Goal: Ask a question: Seek information or help from site administrators or community

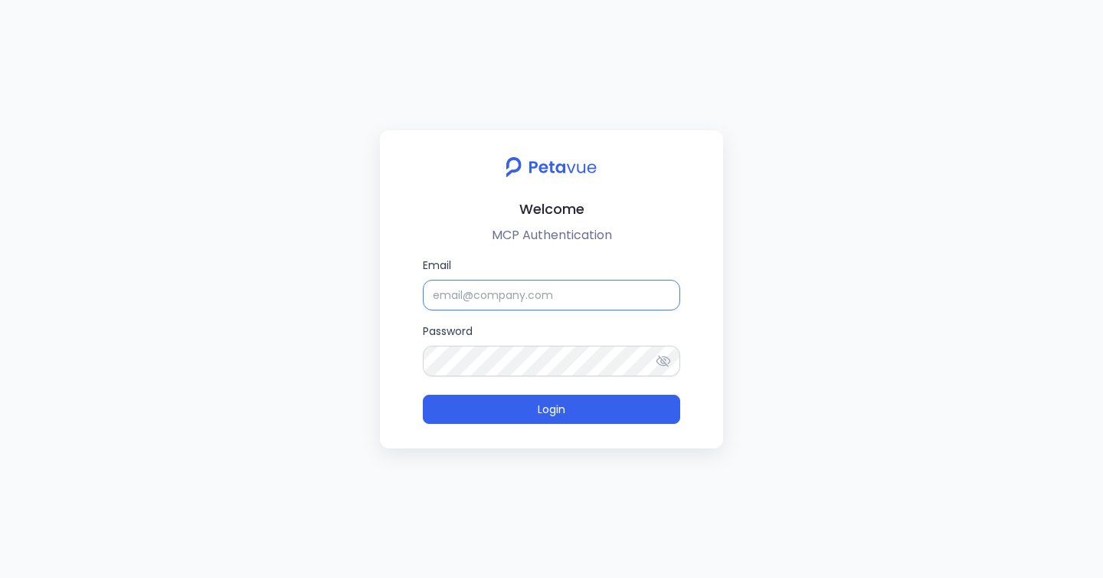
click at [481, 303] on input "Email" at bounding box center [551, 295] width 257 height 31
type input "support_eval_ts@petavue.com"
click at [423, 395] on button "Login" at bounding box center [551, 409] width 257 height 29
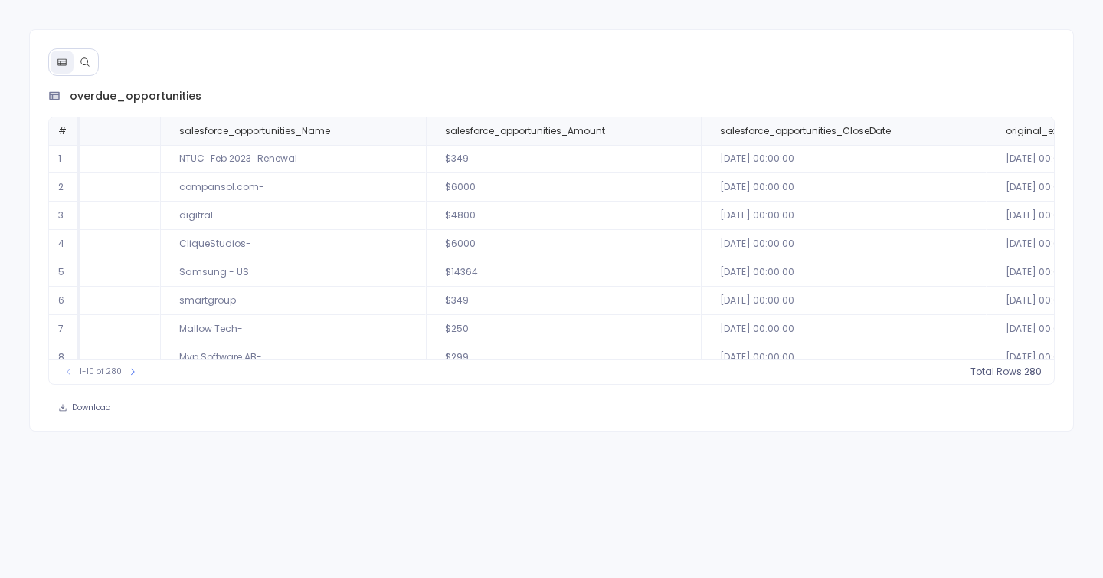
scroll to position [0, 203]
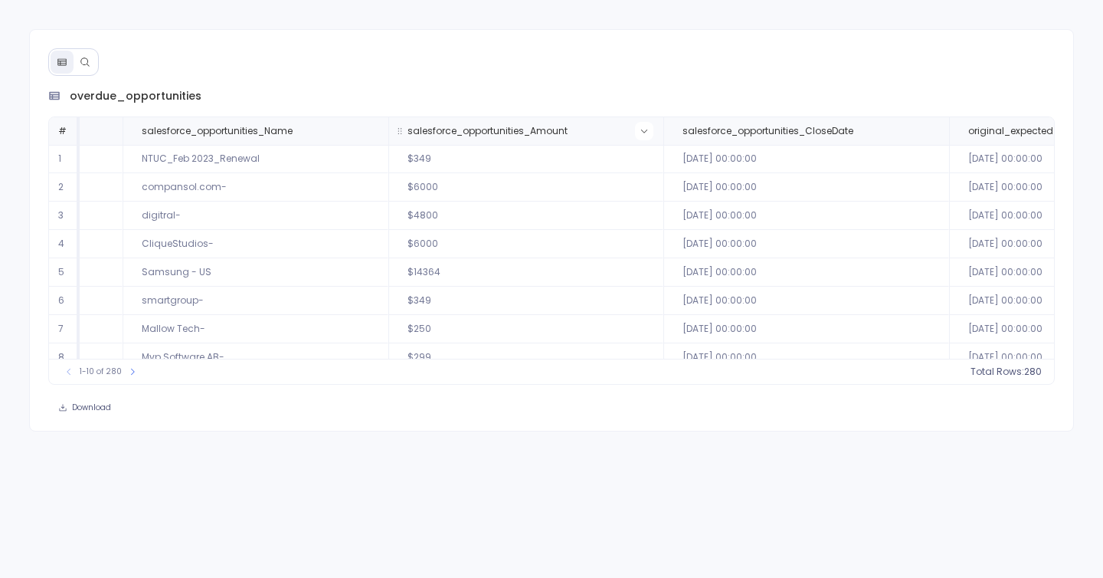
click at [644, 132] on button at bounding box center [644, 131] width 18 height 18
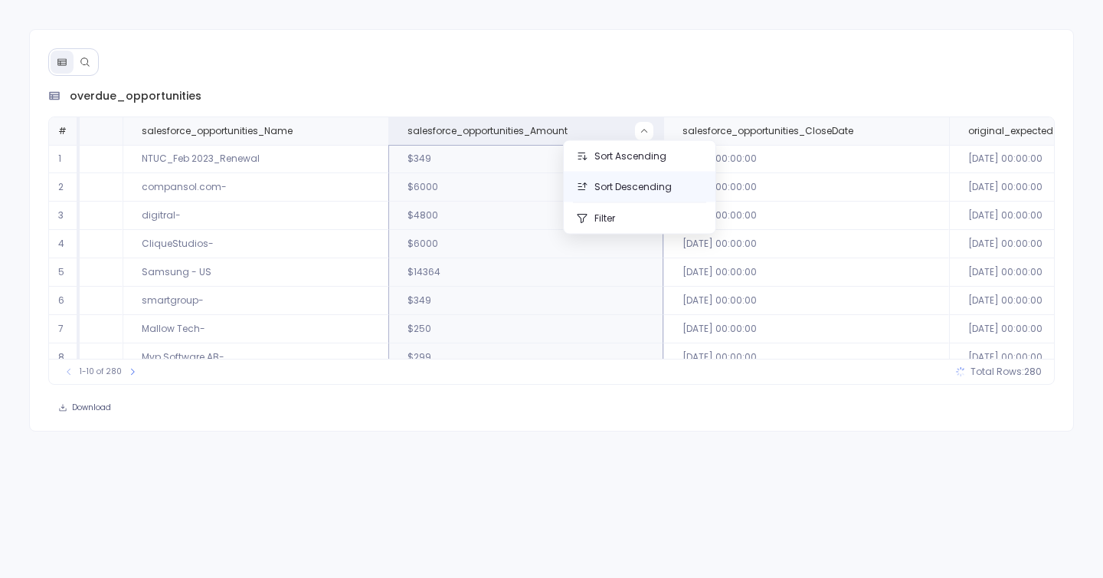
click at [597, 192] on button "Sort Descending" at bounding box center [640, 187] width 152 height 31
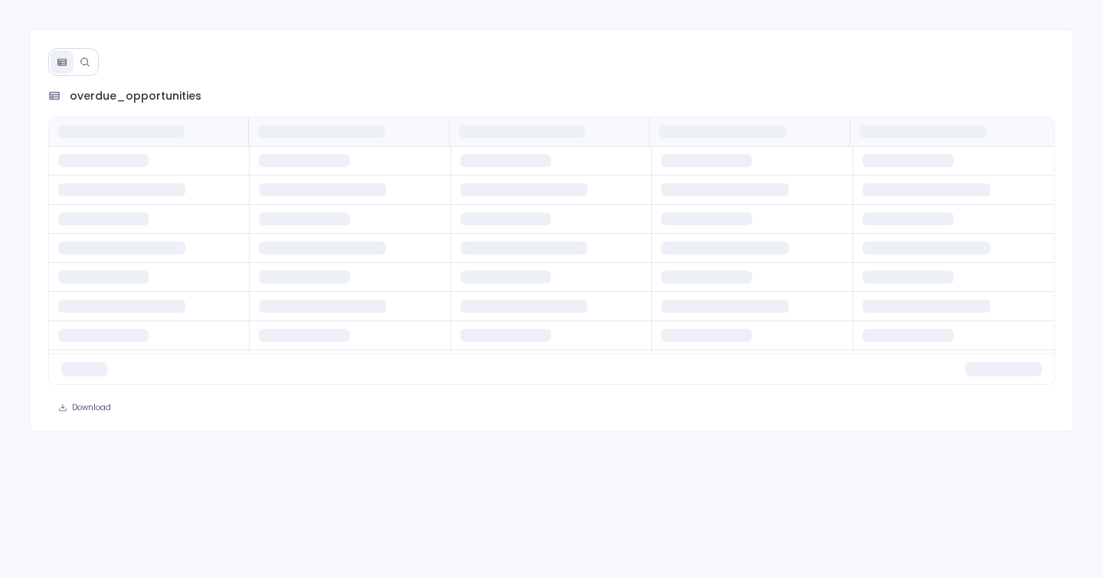
scroll to position [0, 0]
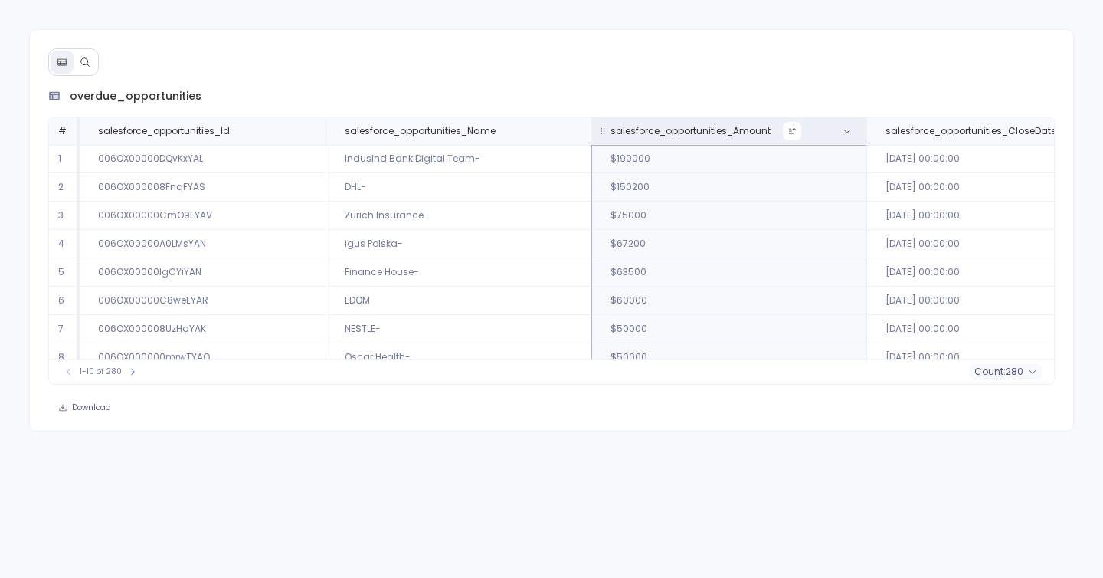
click at [788, 131] on icon at bounding box center [792, 130] width 9 height 9
click at [859, 129] on th "salesforce_opportunities_Amount" at bounding box center [728, 131] width 275 height 28
click at [850, 129] on button at bounding box center [847, 131] width 18 height 18
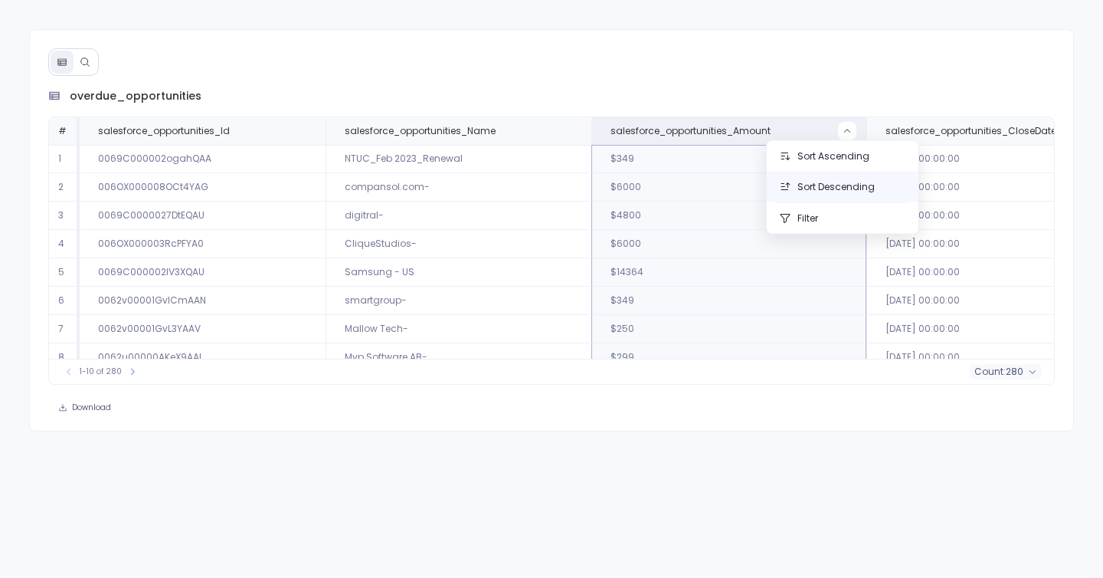
click at [803, 185] on button "Sort Descending" at bounding box center [843, 187] width 152 height 31
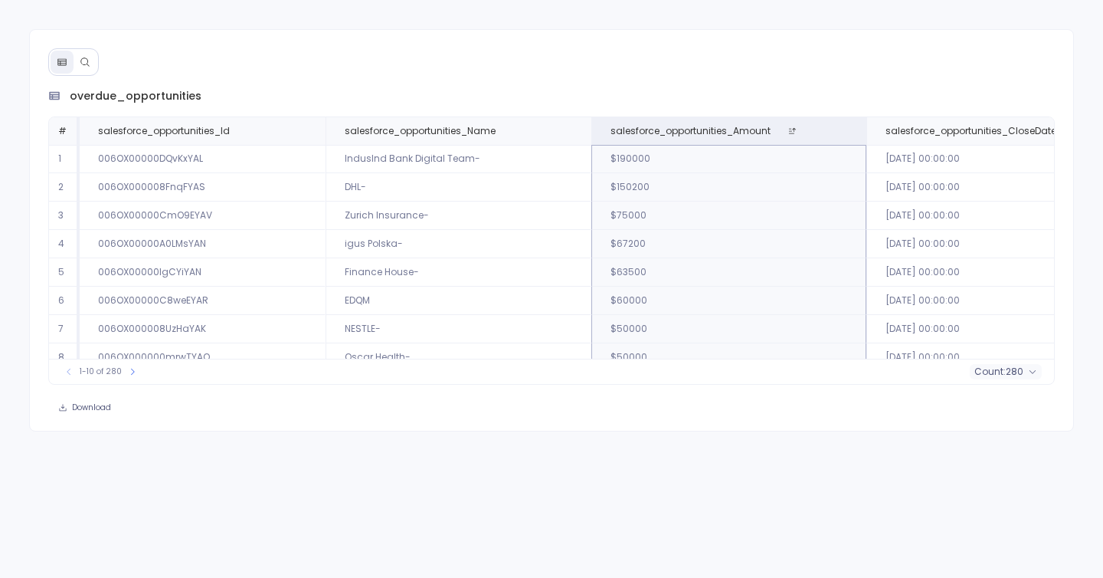
click at [87, 70] on button at bounding box center [85, 62] width 23 height 23
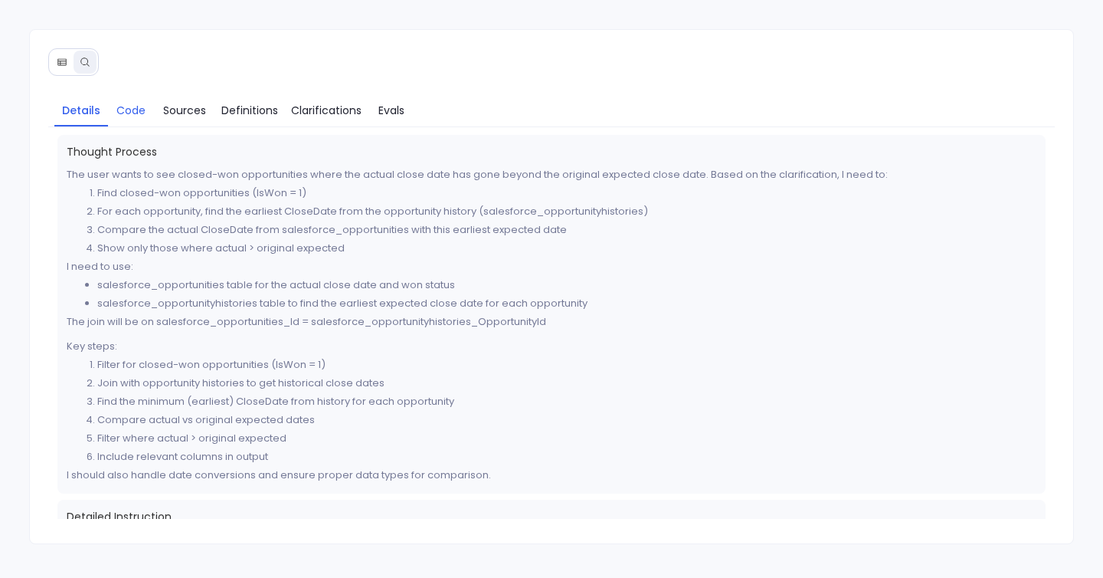
click at [141, 103] on span "Code" at bounding box center [130, 110] width 29 height 17
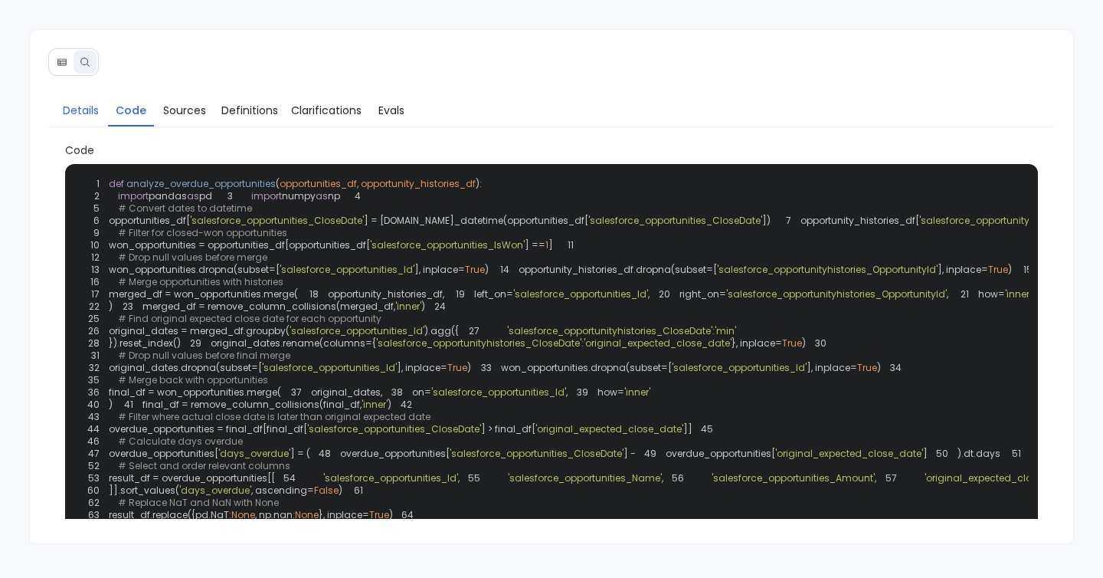
click at [87, 94] on link "Details" at bounding box center [81, 110] width 54 height 32
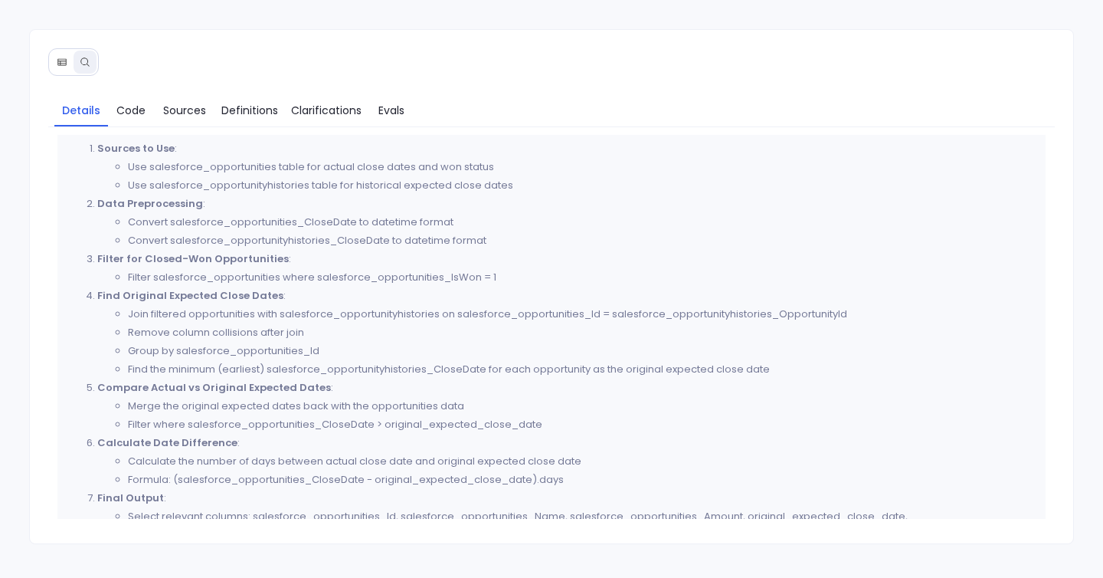
scroll to position [394, 0]
click at [380, 106] on span "Evals" at bounding box center [391, 110] width 26 height 17
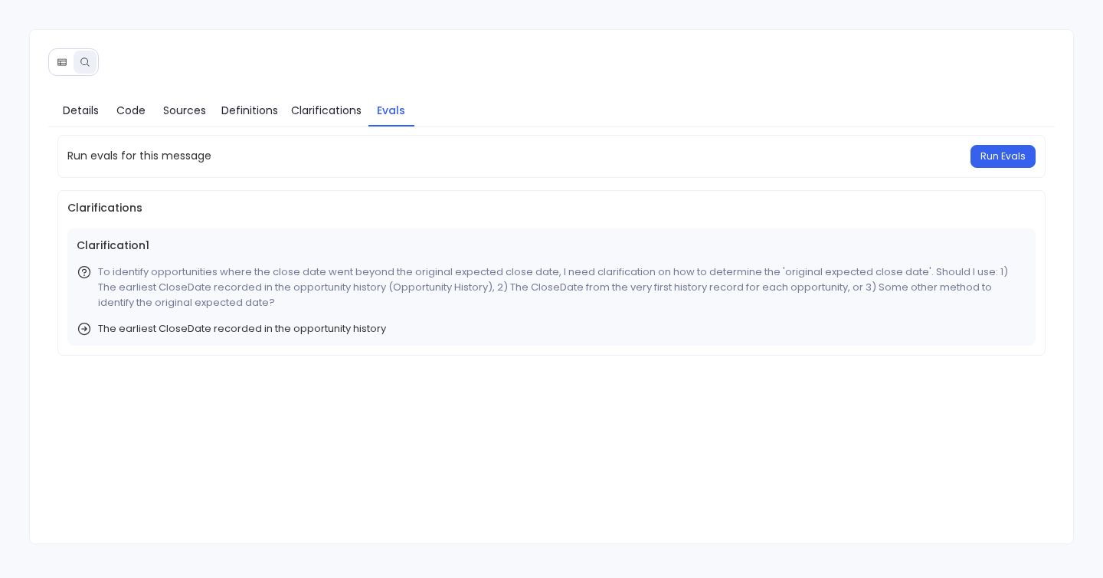
scroll to position [0, 0]
click at [103, 112] on link "Details" at bounding box center [81, 110] width 54 height 32
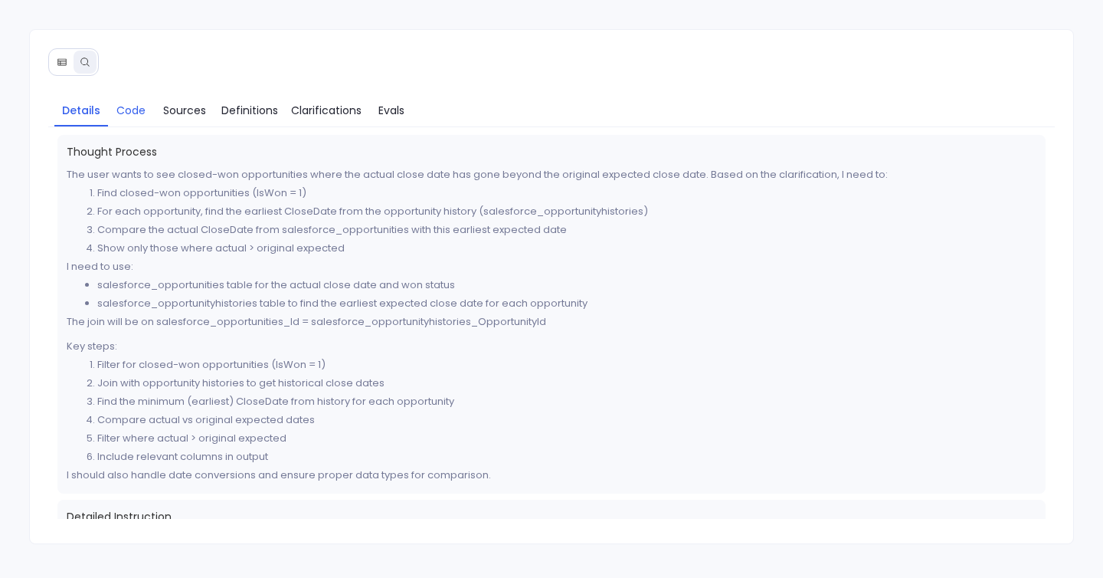
click at [129, 110] on span "Code" at bounding box center [130, 110] width 29 height 17
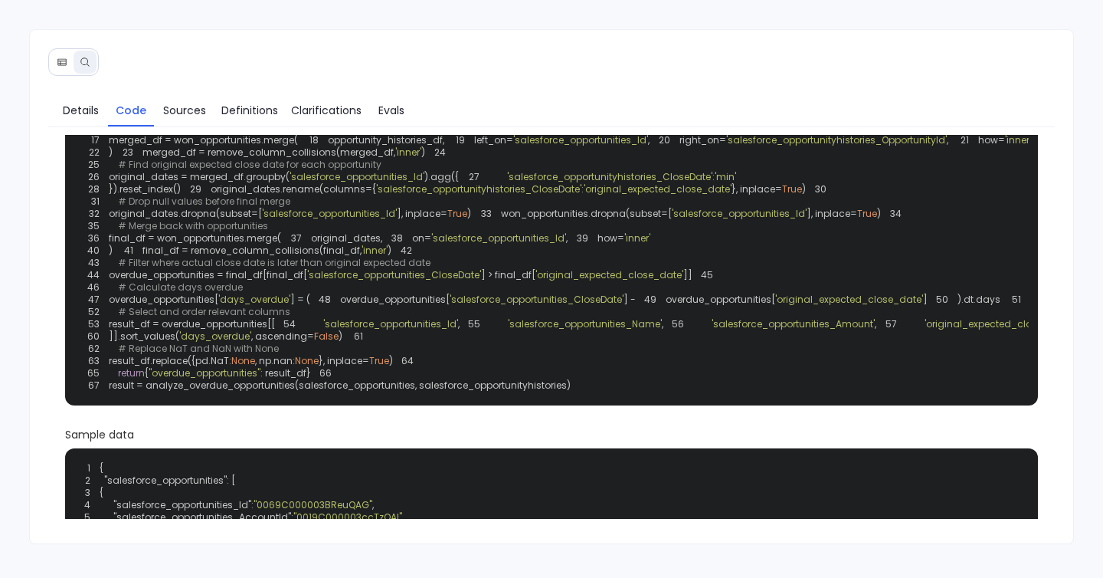
scroll to position [155, 0]
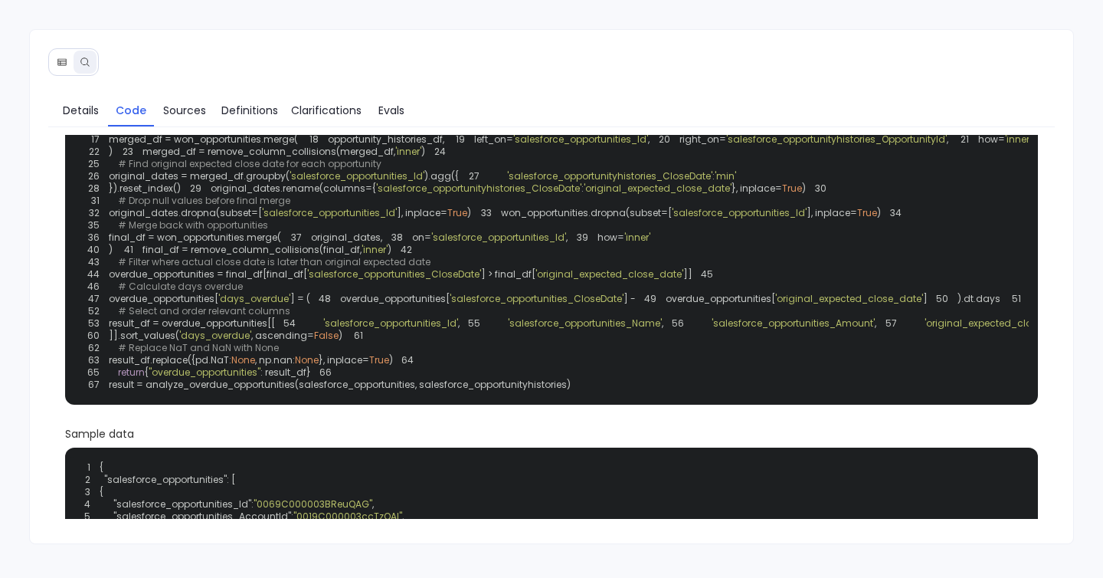
click at [358, 241] on div "1 def analyze_overdue_opportunities ( opportunities_df, opportunity_histories_d…" at bounding box center [551, 206] width 955 height 377
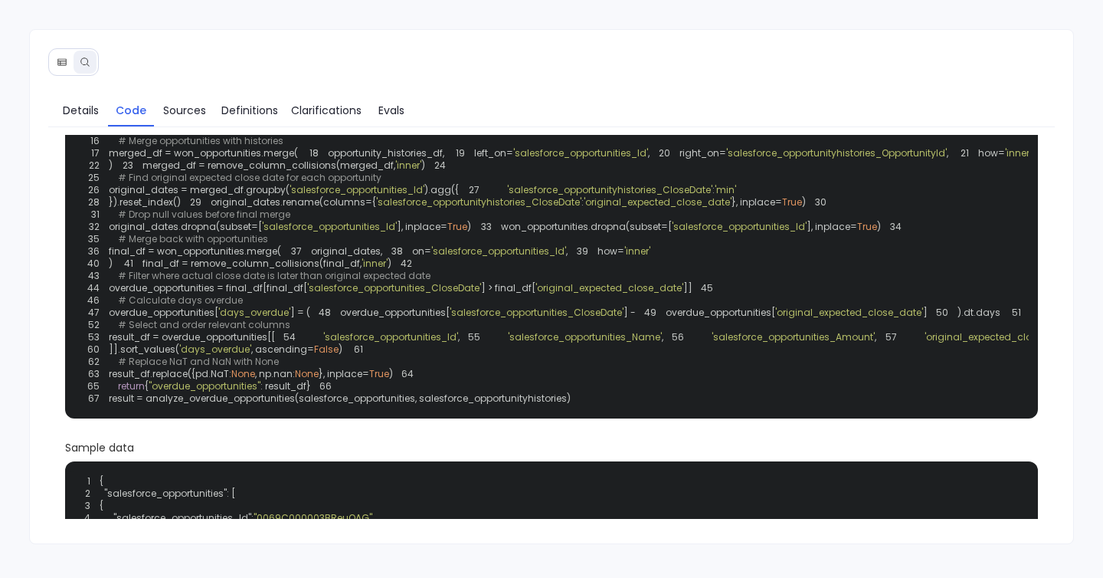
scroll to position [139, 0]
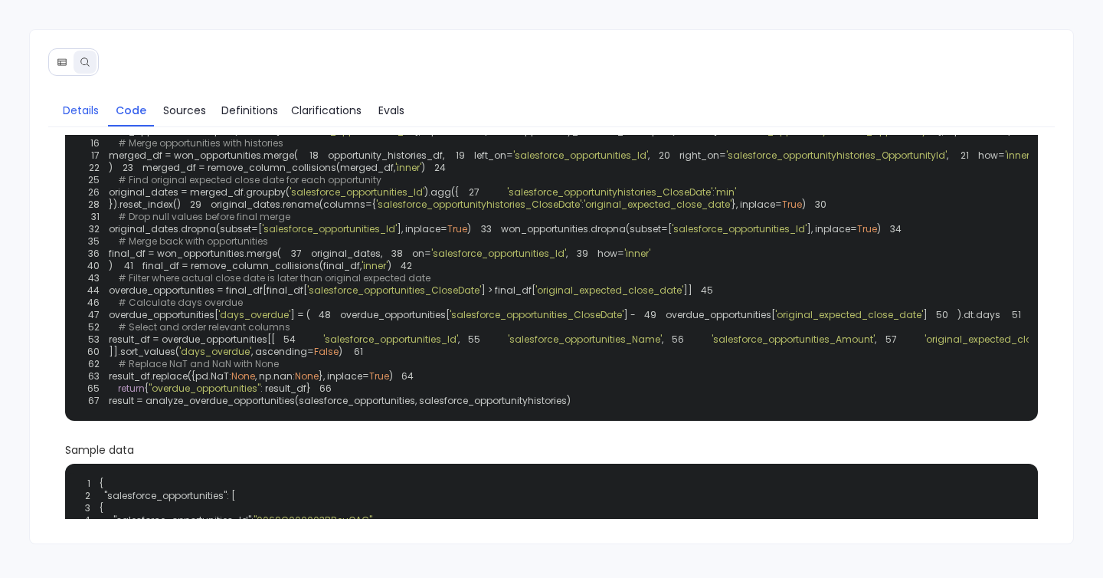
click at [84, 114] on span "Details" at bounding box center [81, 110] width 36 height 17
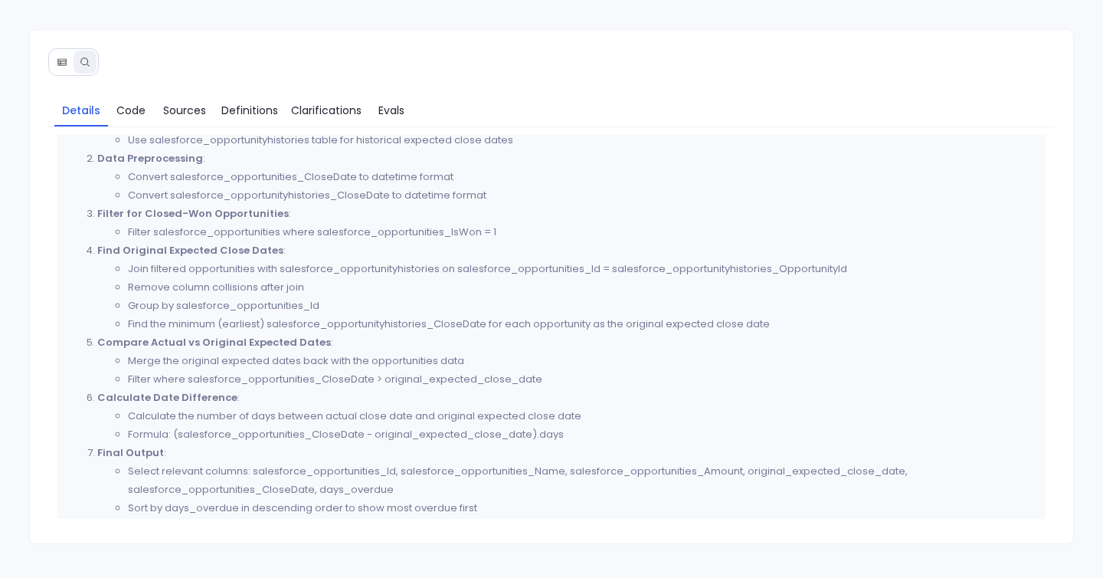
scroll to position [437, 0]
click at [133, 115] on span "Code" at bounding box center [130, 110] width 29 height 17
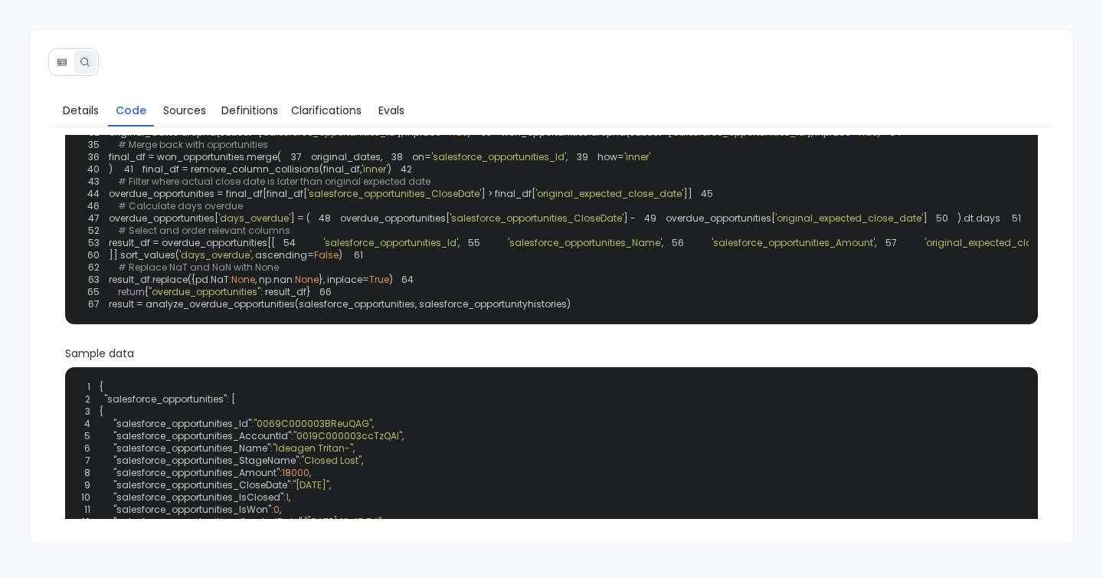
scroll to position [232, 0]
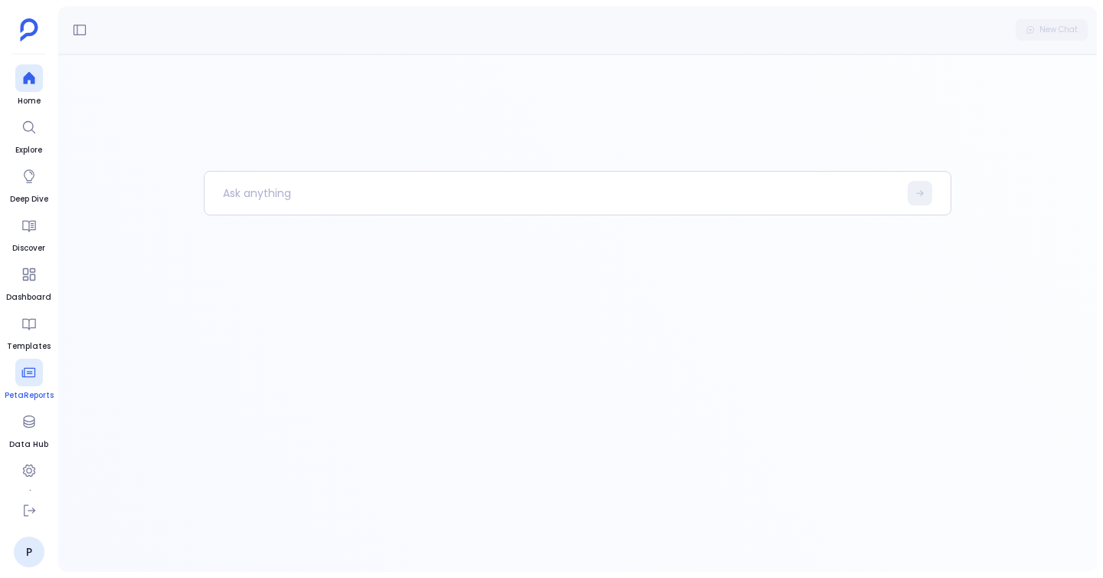
click at [15, 370] on div at bounding box center [29, 373] width 28 height 28
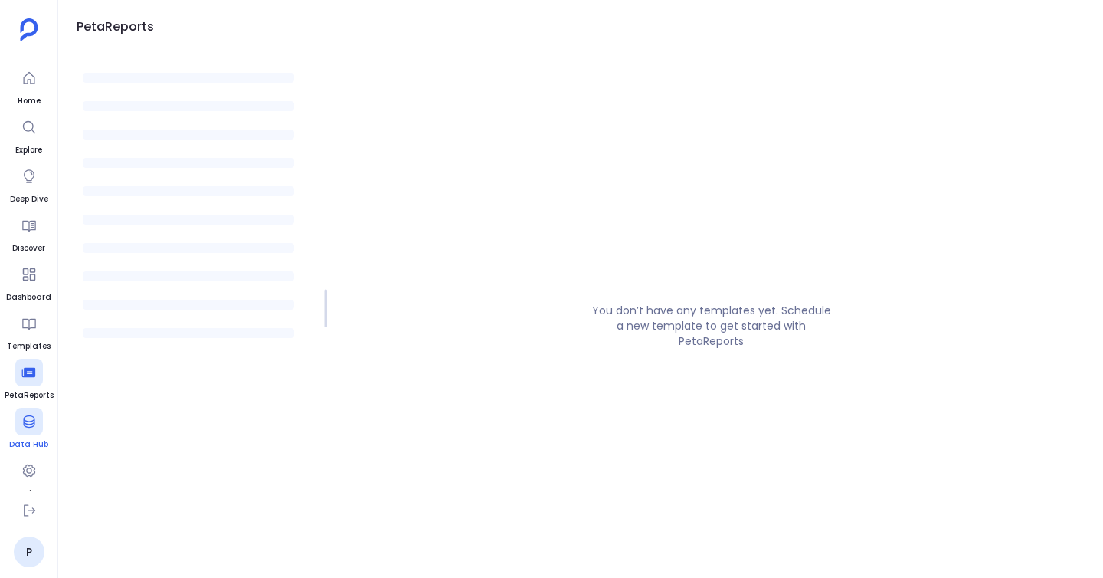
click at [25, 423] on icon at bounding box center [28, 421] width 11 height 12
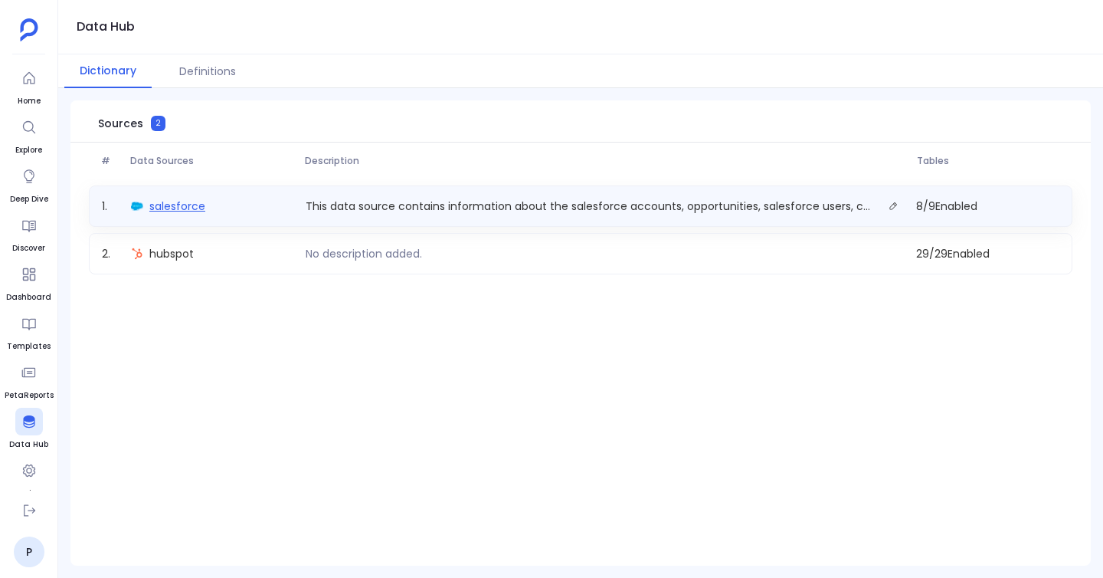
click at [157, 207] on span "salesforce" at bounding box center [177, 205] width 56 height 15
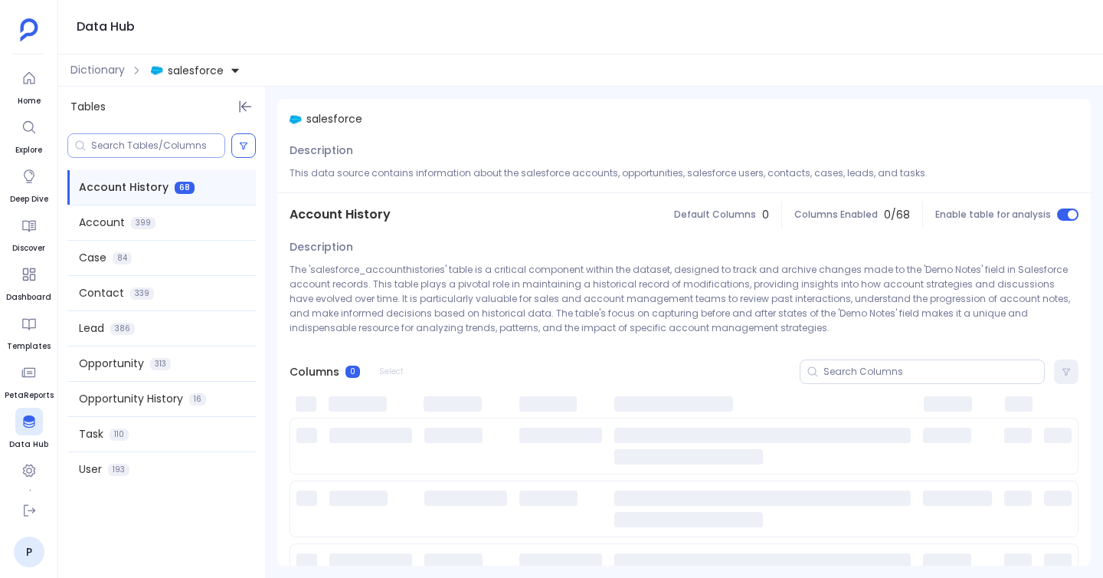
click at [175, 146] on input at bounding box center [157, 145] width 133 height 12
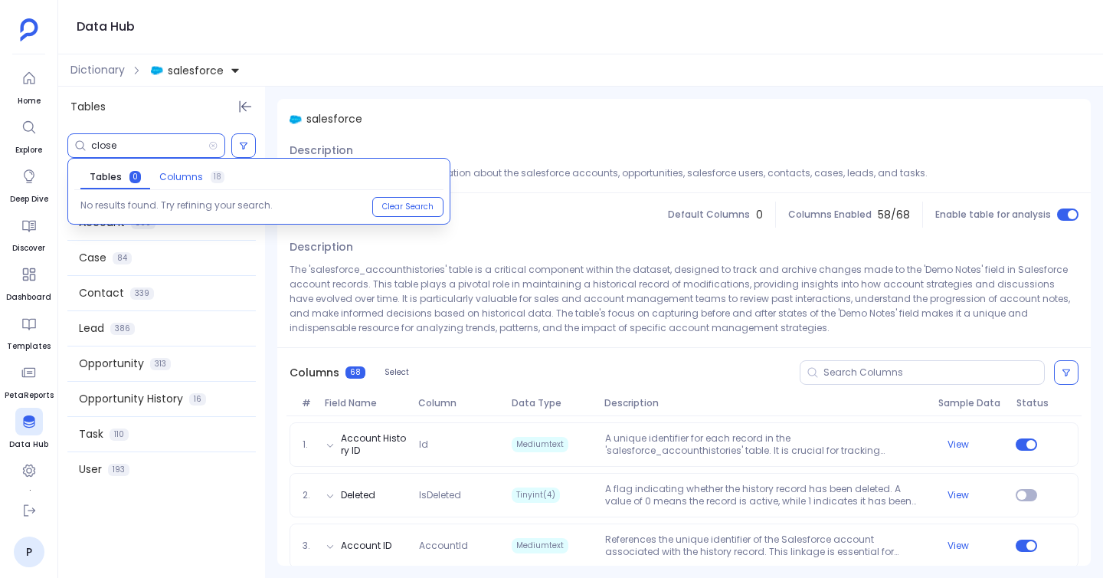
click at [178, 171] on span "Columns" at bounding box center [181, 177] width 44 height 12
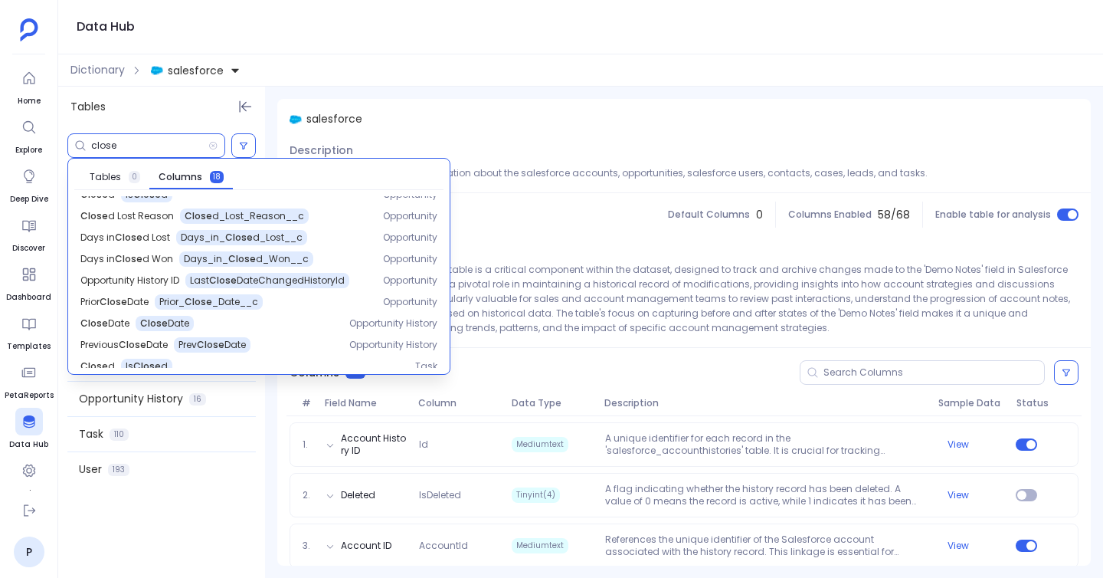
scroll to position [215, 0]
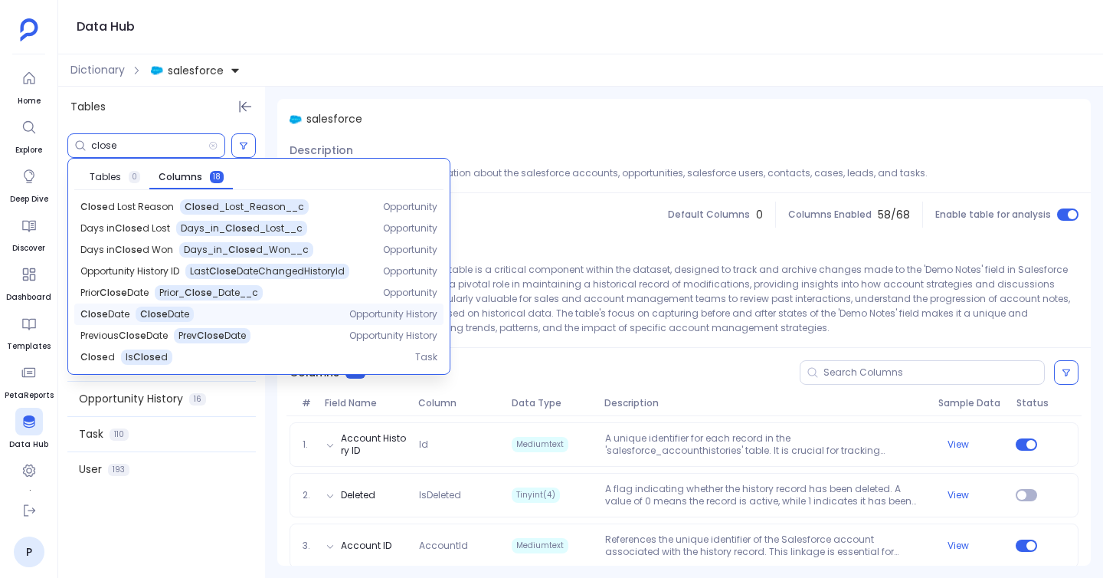
click at [185, 319] on span "Close Date" at bounding box center [164, 314] width 49 height 12
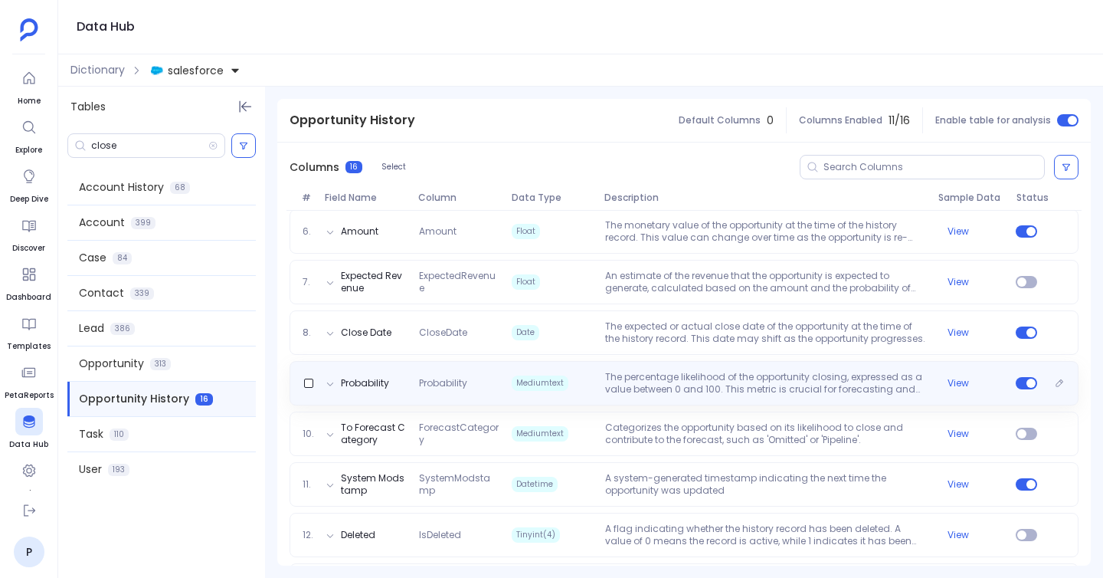
scroll to position [465, 0]
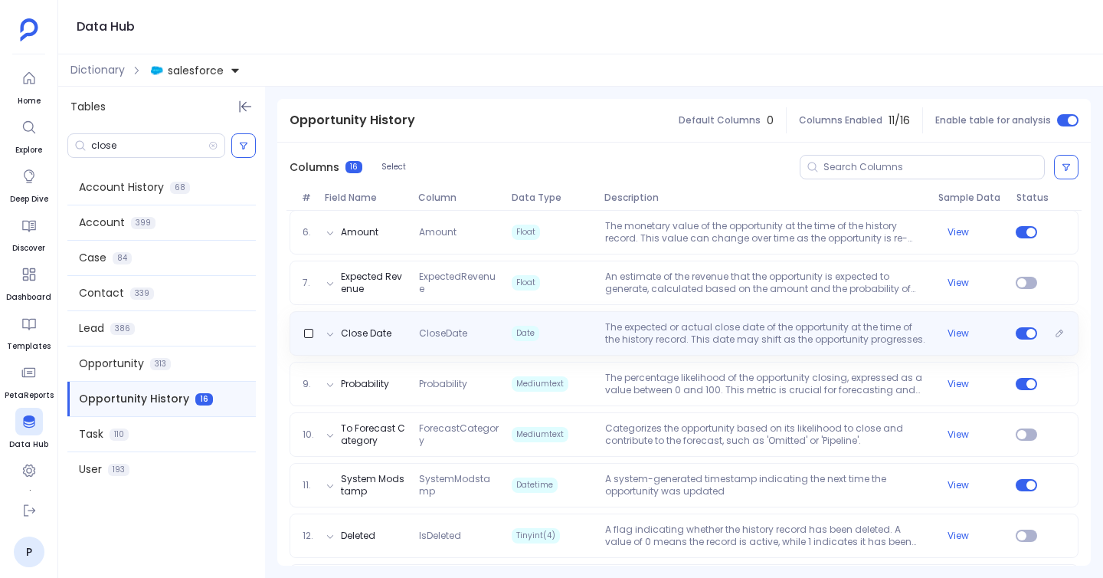
click at [657, 341] on p "The expected or actual close date of the opportunity at the time of the history…" at bounding box center [765, 333] width 333 height 25
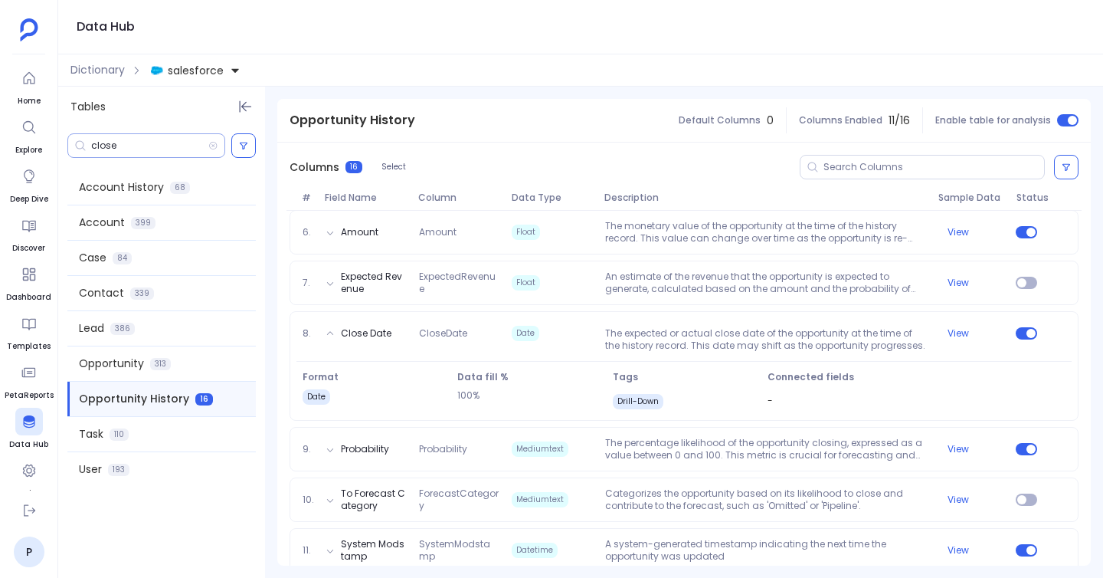
click at [145, 151] on input "close" at bounding box center [149, 145] width 117 height 12
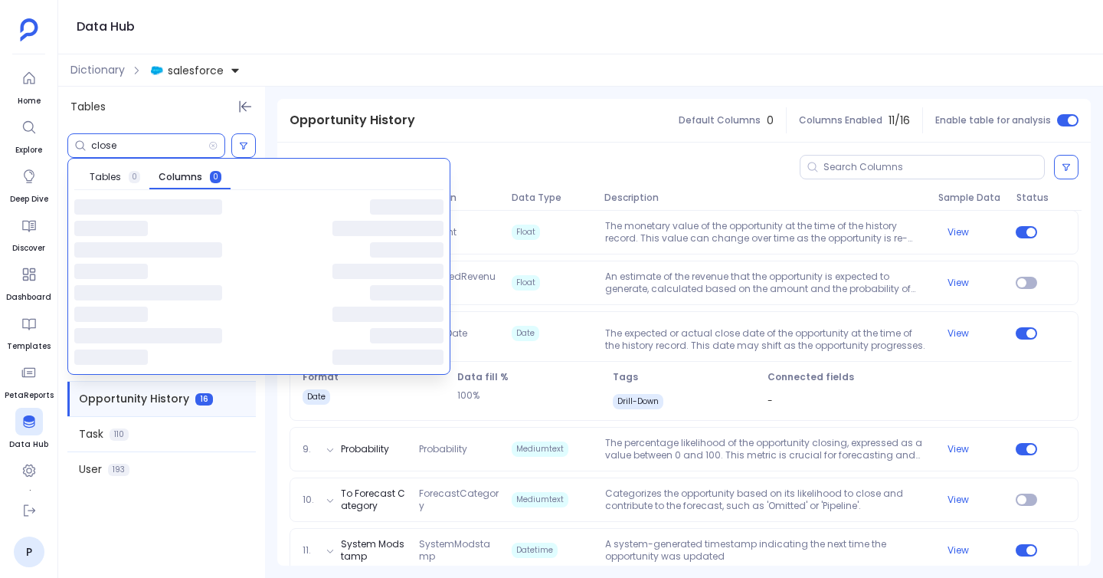
click at [145, 151] on input "close" at bounding box center [149, 145] width 117 height 12
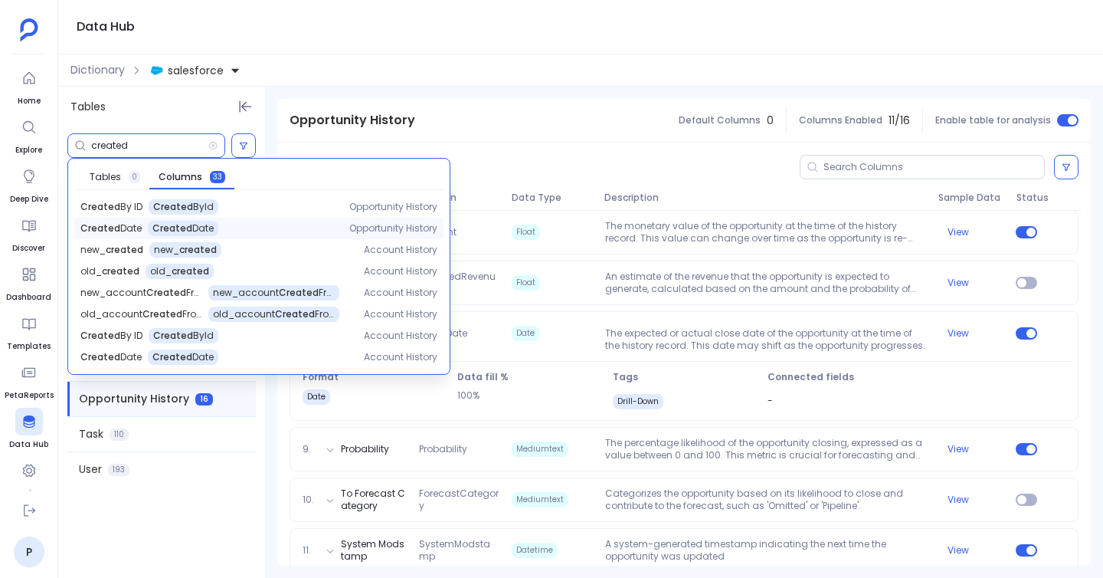
type input "created"
click at [213, 228] on div "Created Date" at bounding box center [183, 228] width 70 height 15
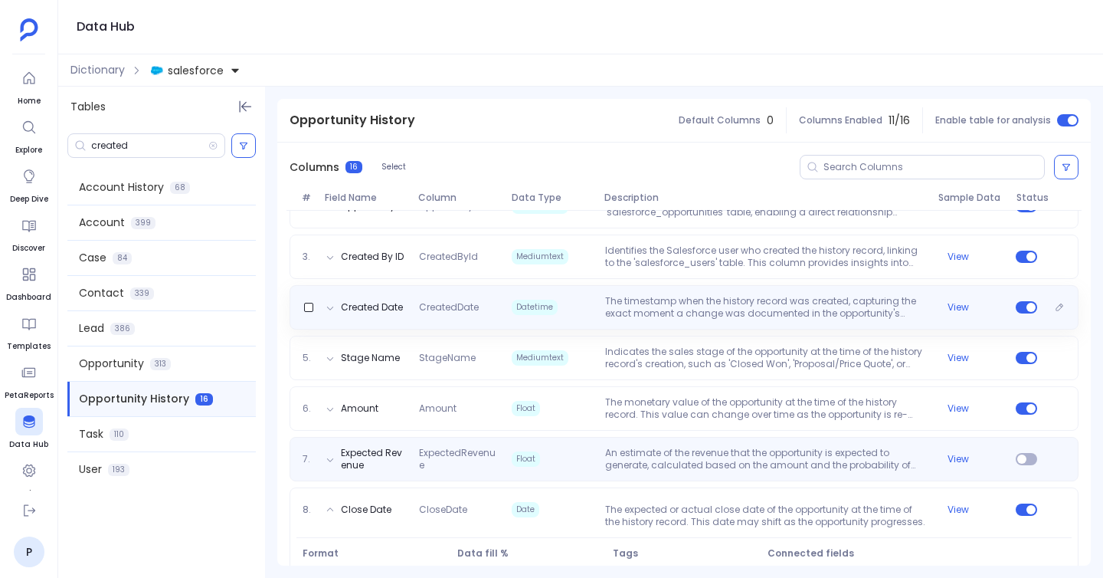
scroll to position [264, 0]
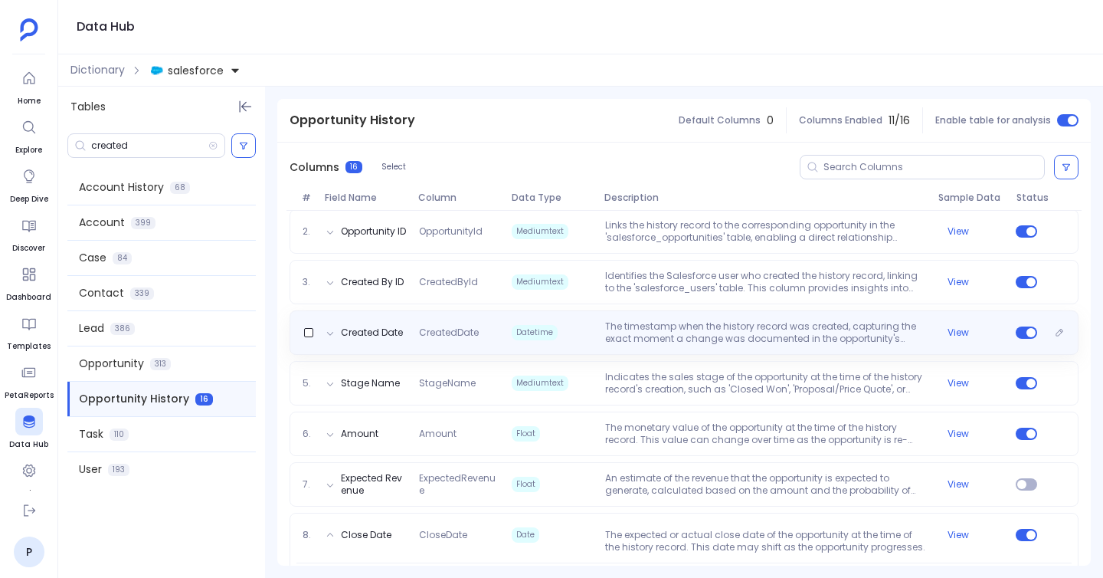
click at [613, 328] on p "The timestamp when the history record was created, capturing the exact moment a…" at bounding box center [765, 332] width 333 height 25
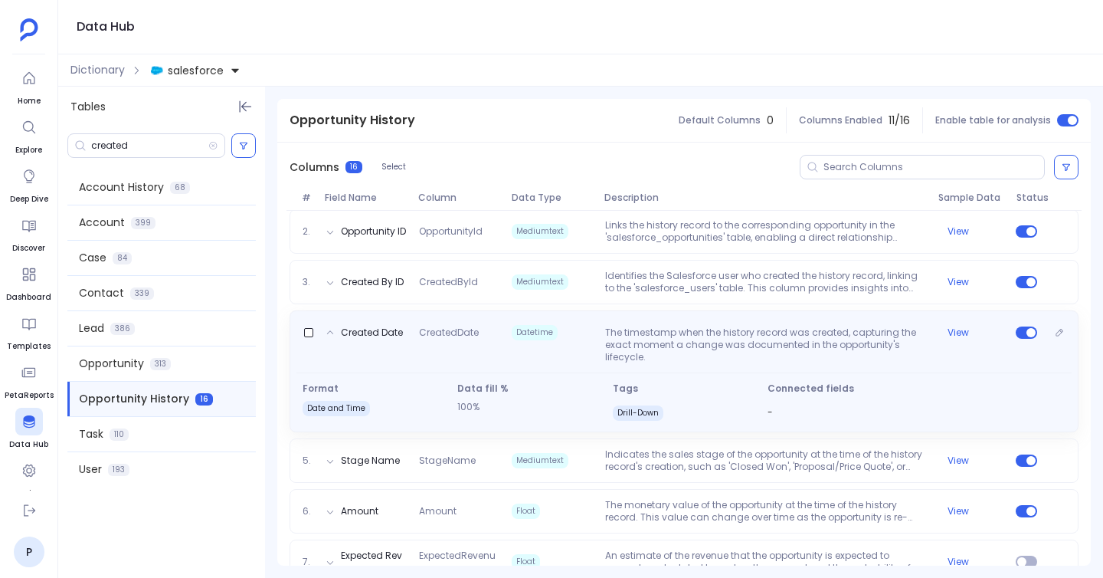
click at [627, 338] on p "The timestamp when the history record was created, capturing the exact moment a…" at bounding box center [765, 344] width 333 height 37
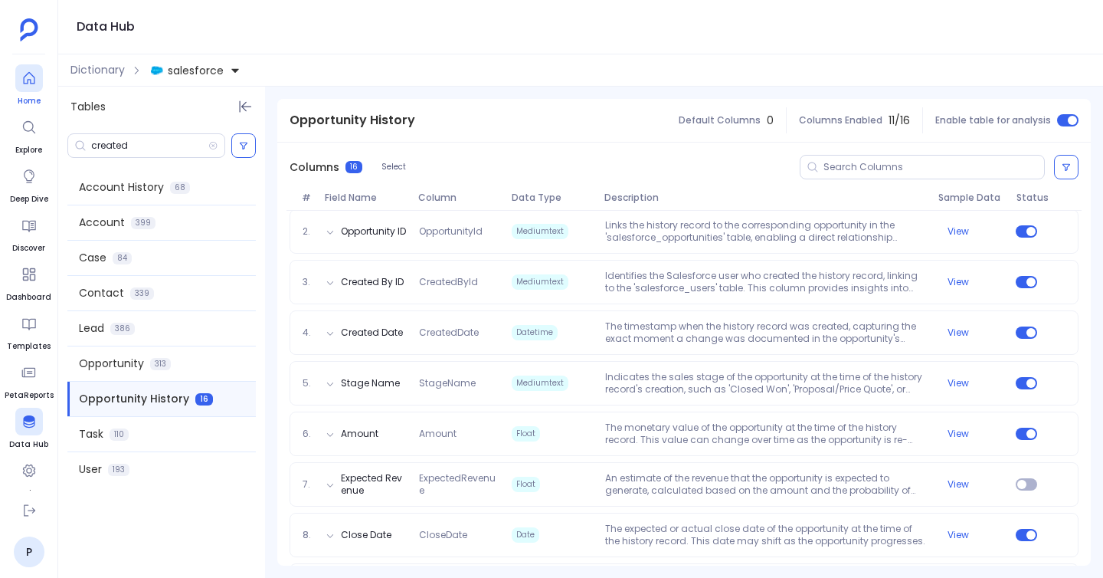
click at [32, 68] on div at bounding box center [29, 78] width 28 height 28
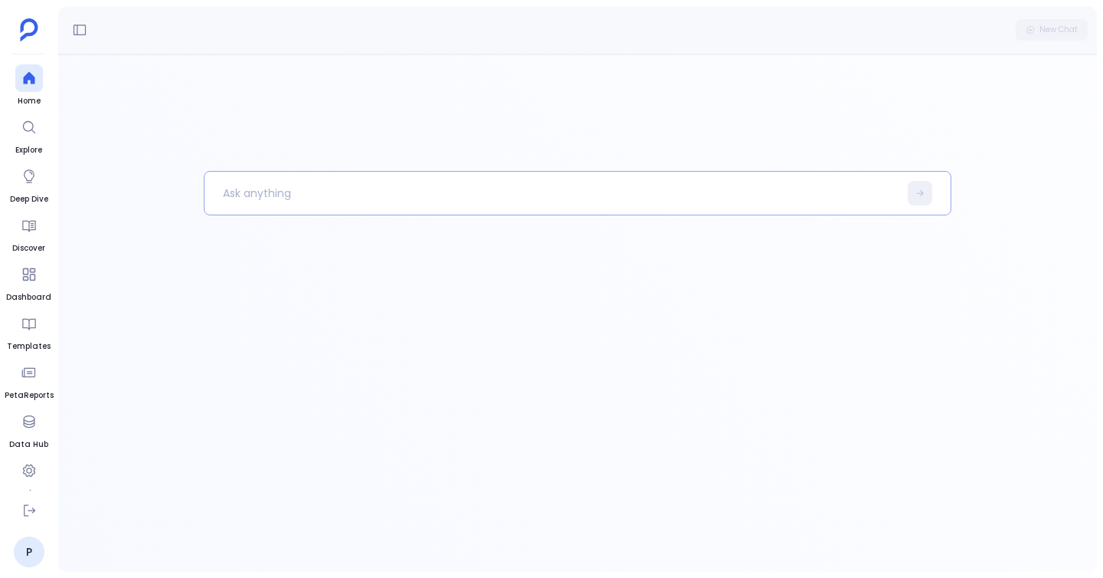
click at [277, 205] on p at bounding box center [552, 193] width 694 height 40
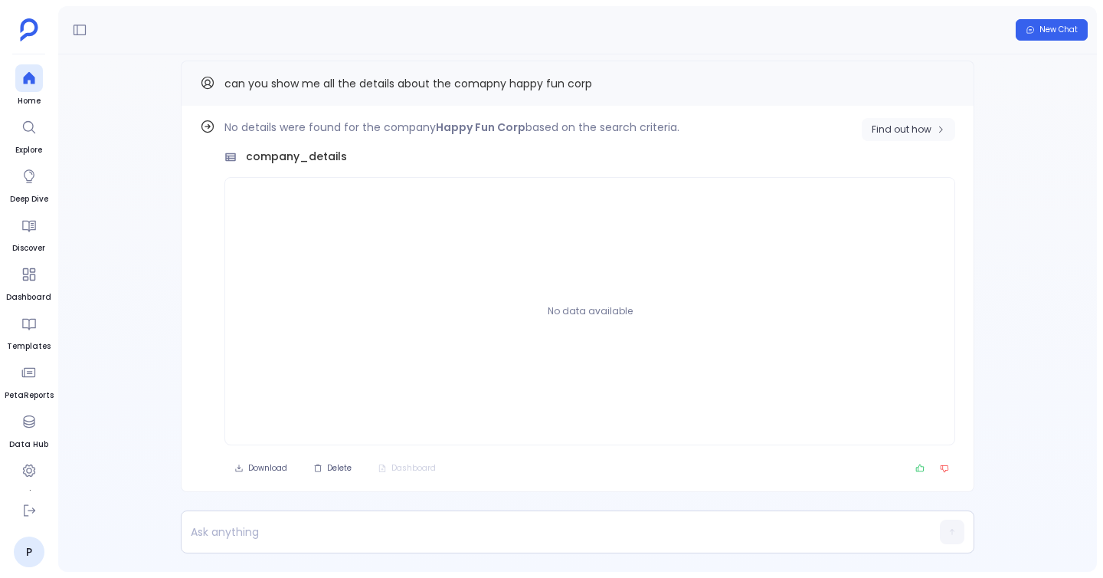
click at [872, 129] on span "Find out how" at bounding box center [902, 129] width 60 height 12
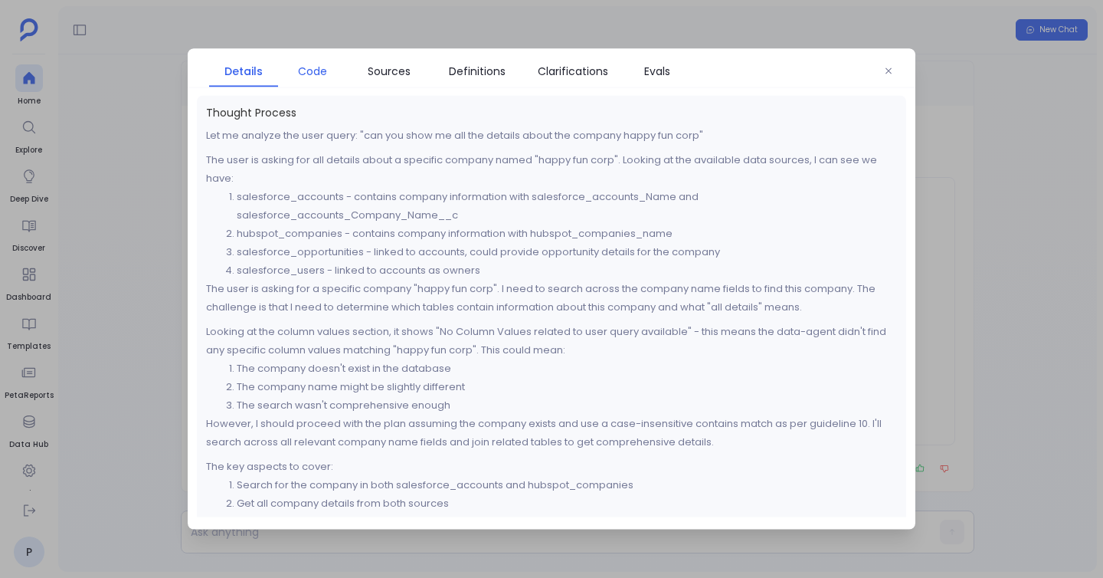
click at [317, 76] on span "Code" at bounding box center [312, 71] width 29 height 17
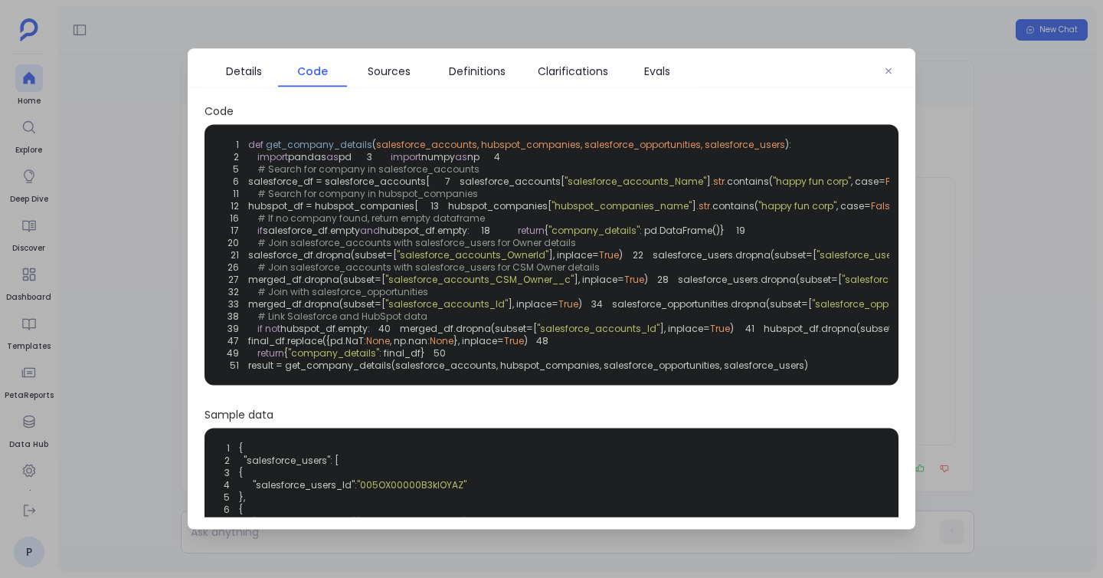
click at [211, 274] on div "1 def get_company_details ( salesforce_accounts, hubspot_companies, salesforce_…" at bounding box center [552, 255] width 694 height 260
click at [191, 267] on div "Code 1 def get_company_details ( salesforce_accounts, hubspot_companies, salesf…" at bounding box center [552, 306] width 728 height 421
click at [885, 68] on icon "button" at bounding box center [888, 71] width 9 height 9
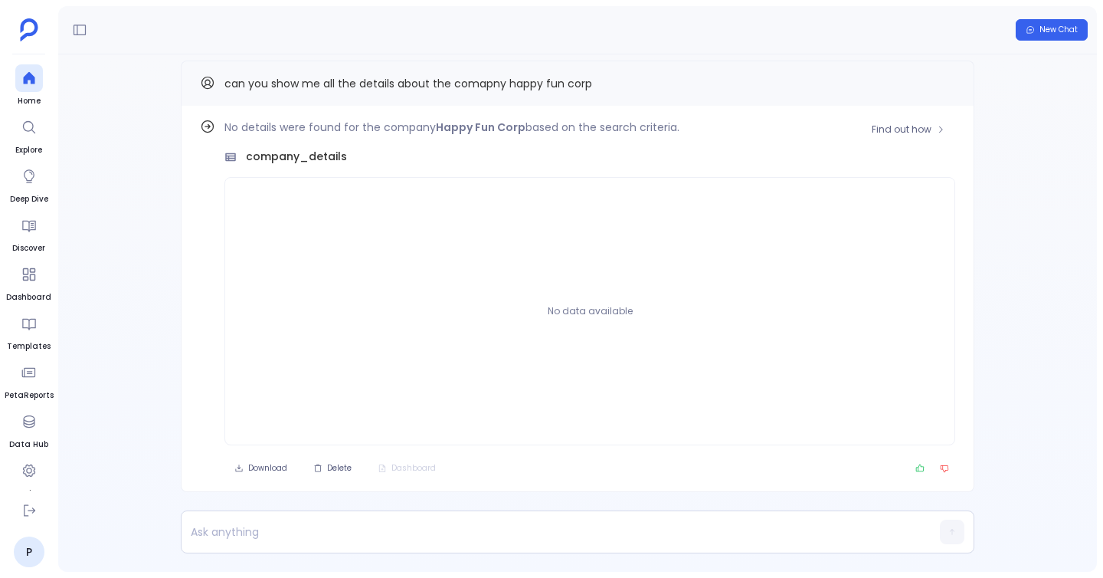
click at [463, 125] on strong "Happy Fun Corp" at bounding box center [481, 127] width 90 height 15
click at [500, 125] on strong "Happy Fun Corp" at bounding box center [481, 127] width 90 height 15
copy strong "Happy Fun Corp"
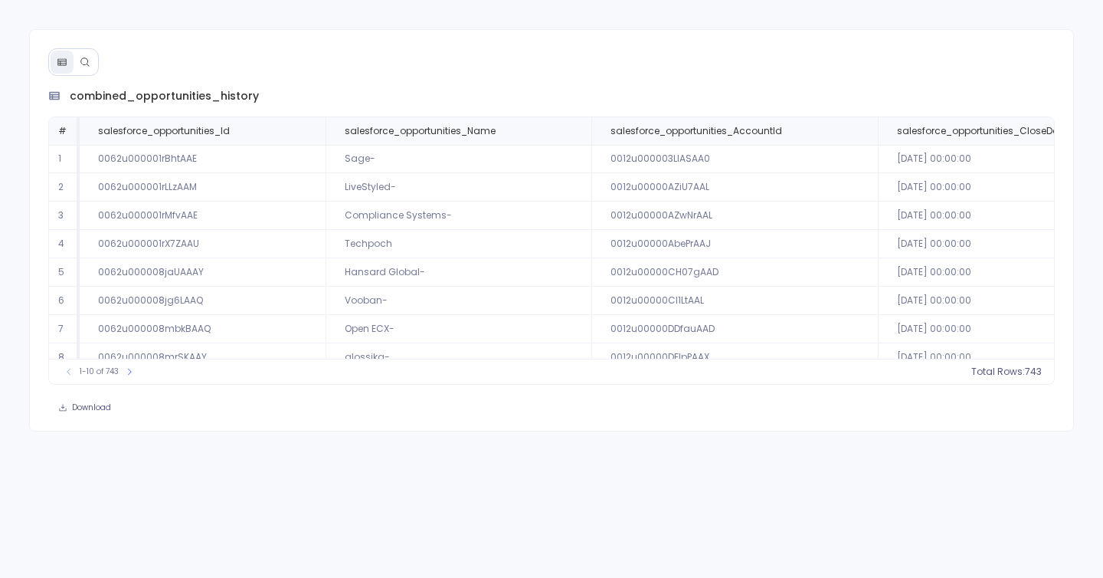
click at [90, 59] on button at bounding box center [85, 62] width 23 height 23
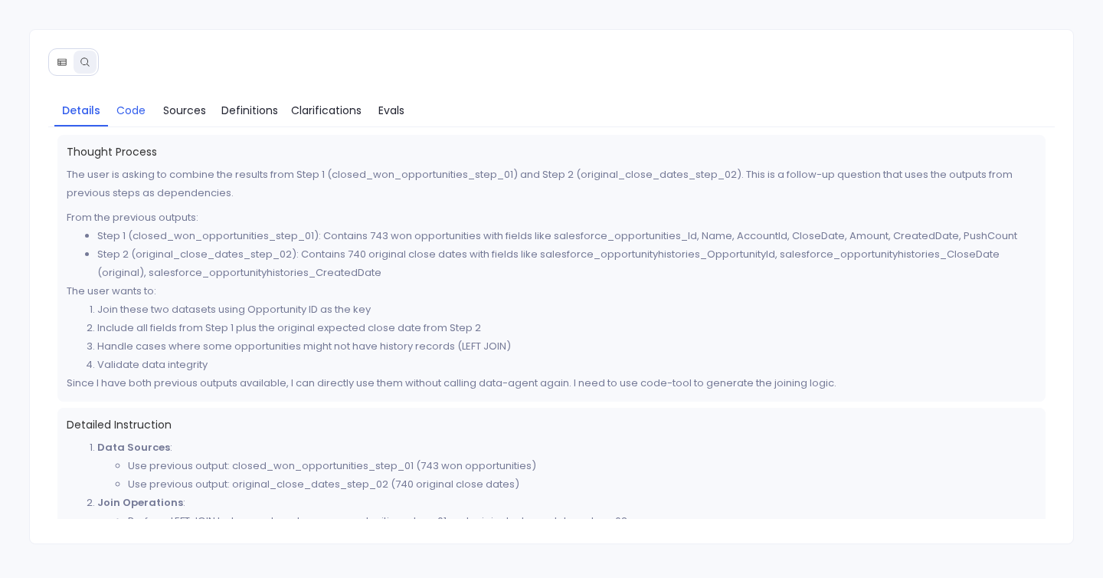
click at [129, 108] on span "Code" at bounding box center [130, 110] width 29 height 17
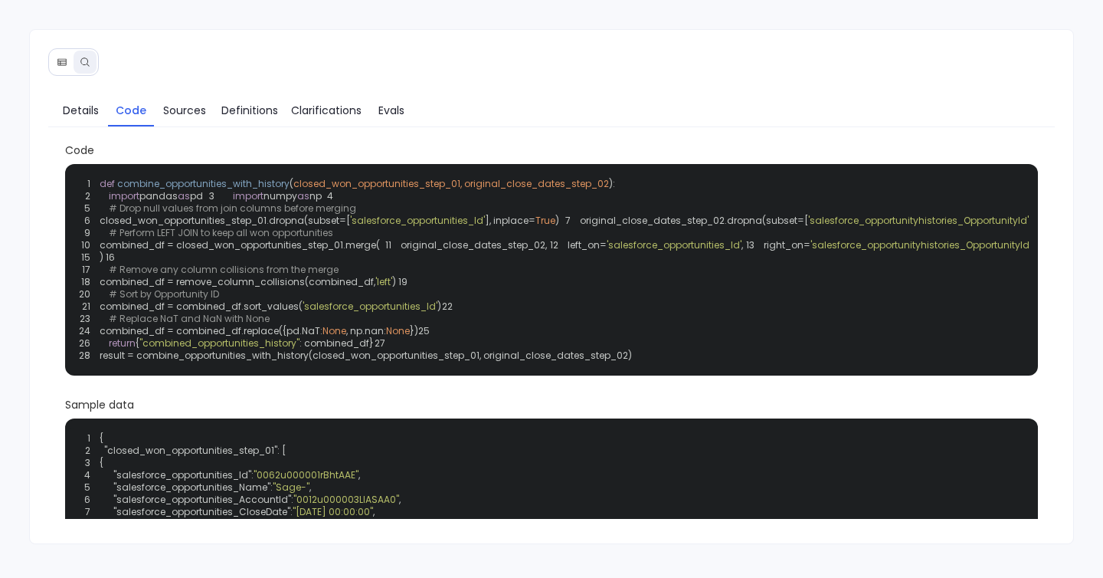
scroll to position [1, 0]
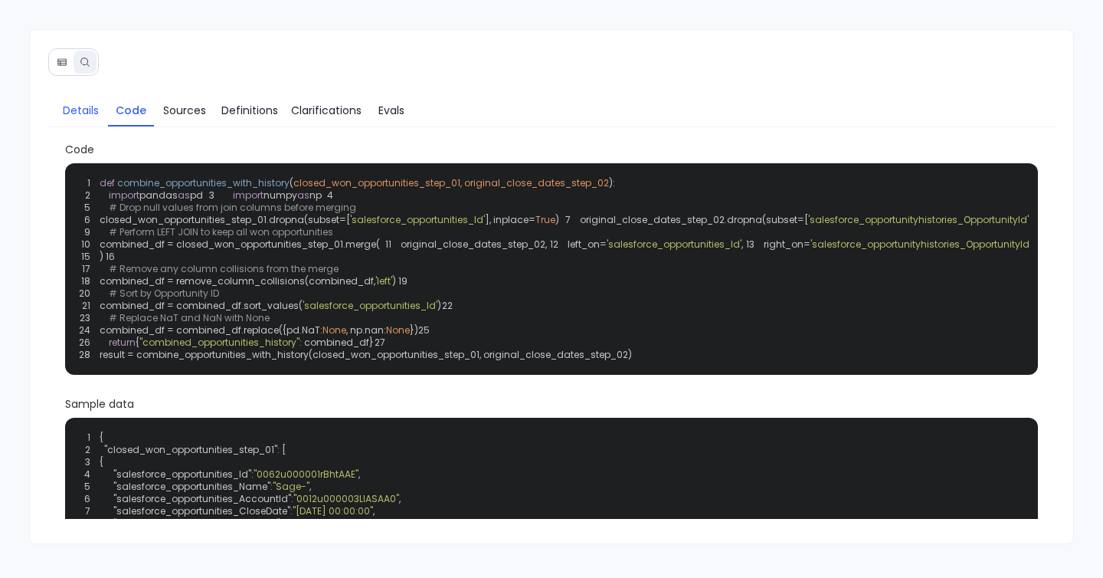
click at [87, 106] on span "Details" at bounding box center [81, 110] width 36 height 17
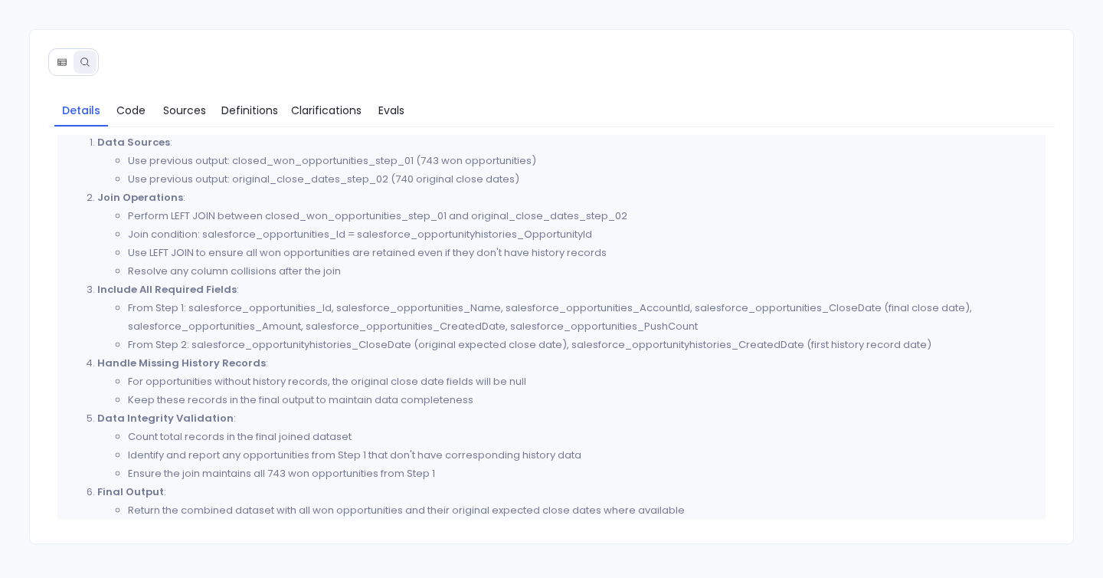
scroll to position [333, 0]
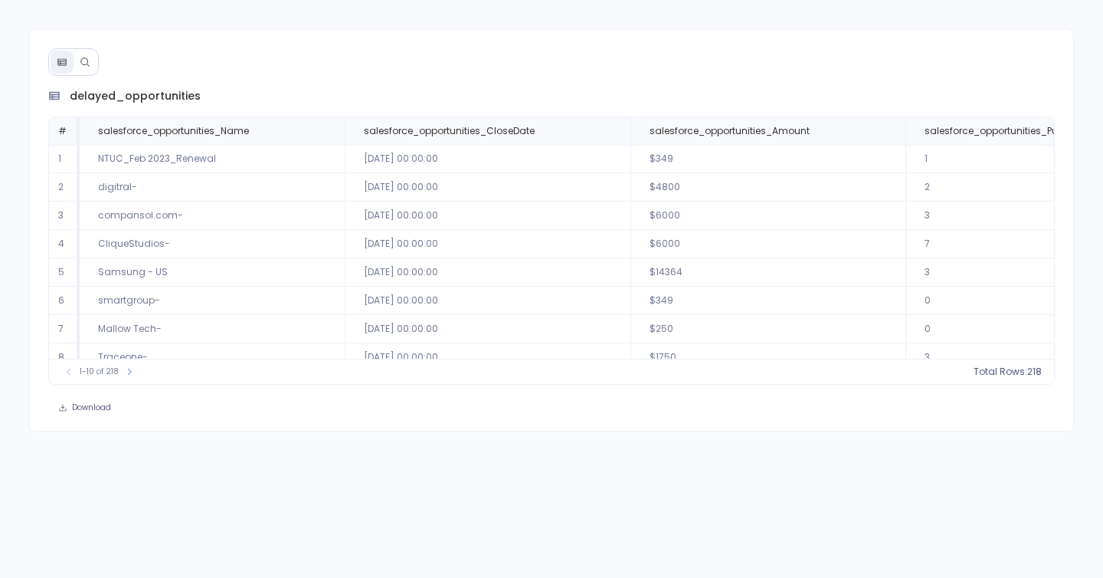
click at [92, 64] on button at bounding box center [85, 62] width 23 height 23
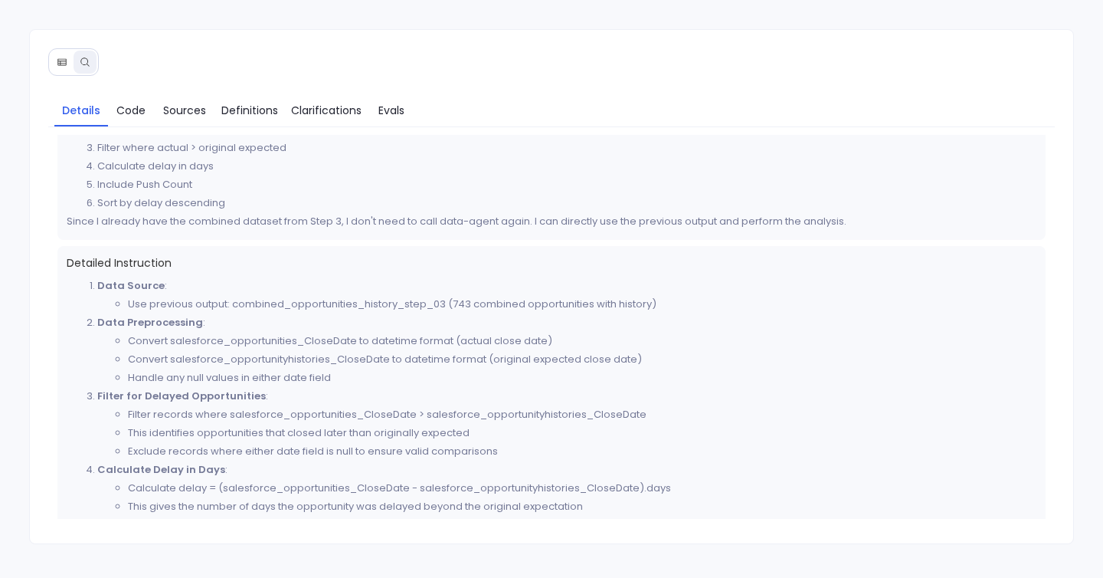
scroll to position [94, 0]
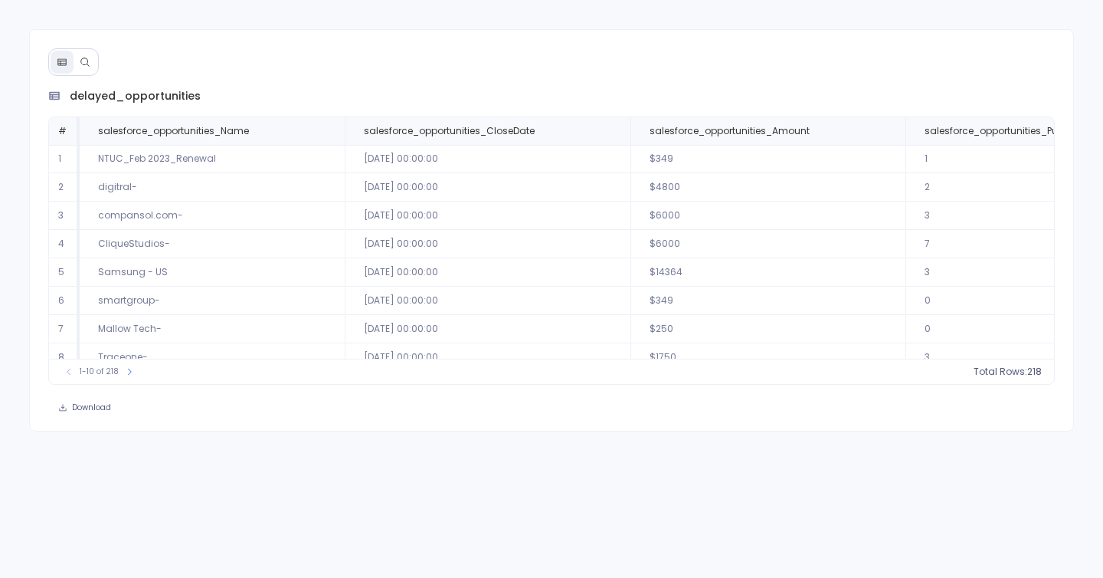
click at [89, 60] on icon at bounding box center [85, 62] width 11 height 11
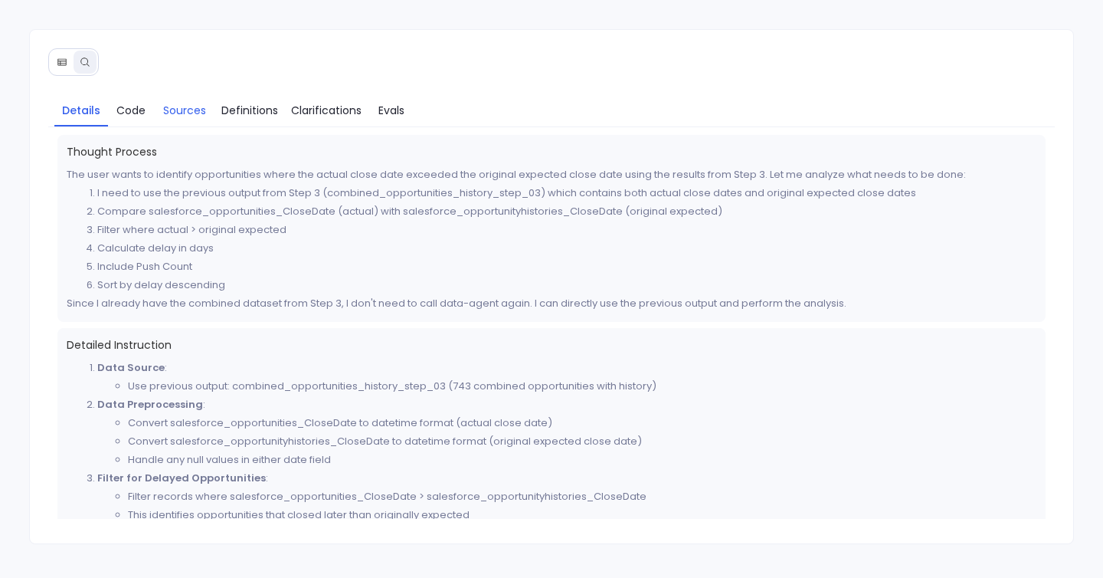
click at [187, 108] on span "Sources" at bounding box center [184, 110] width 43 height 17
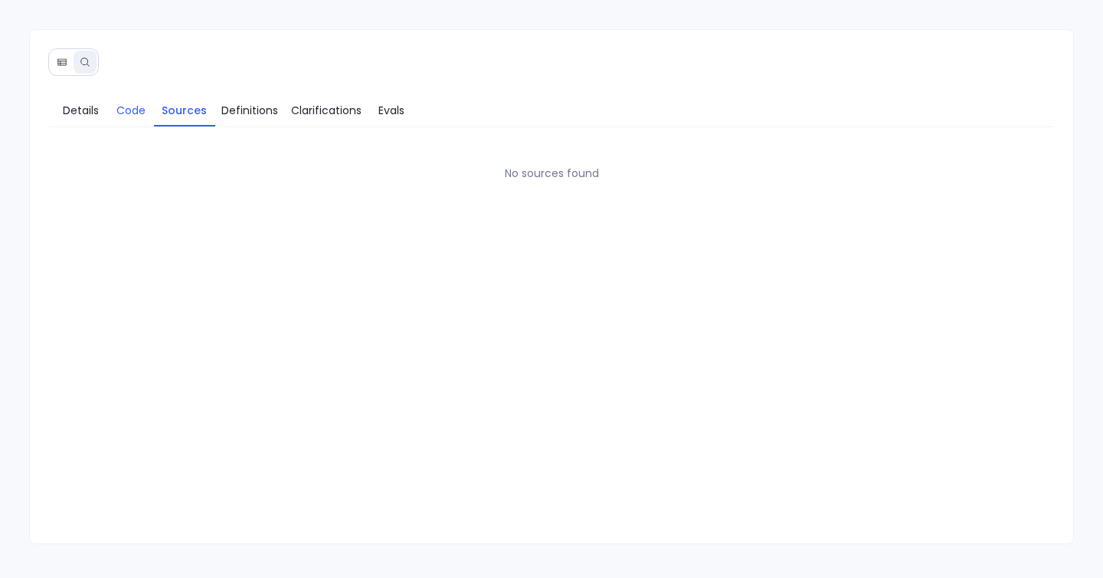
click at [138, 108] on span "Code" at bounding box center [130, 110] width 29 height 17
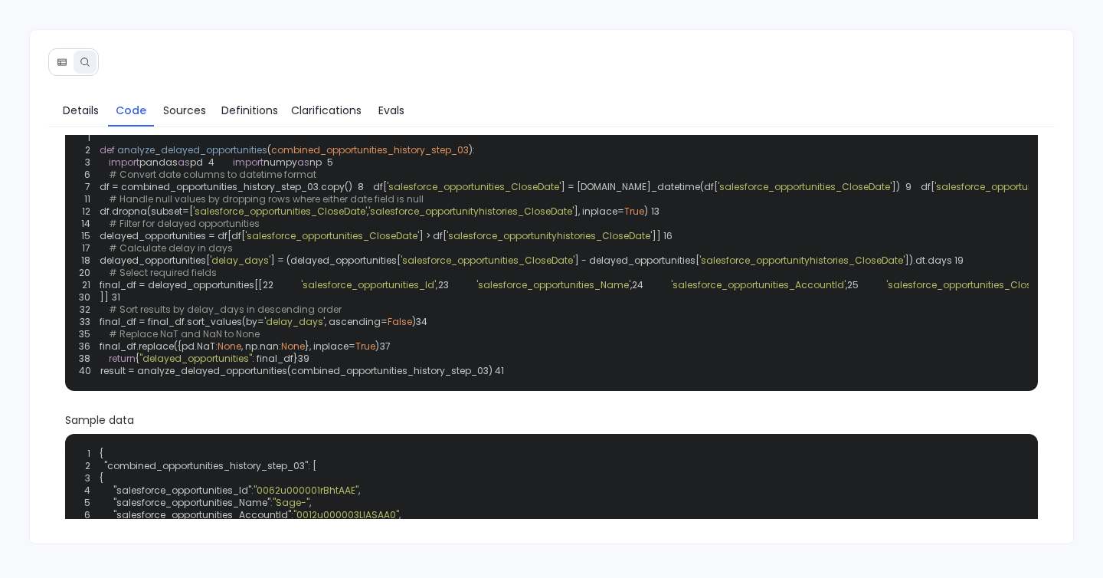
scroll to position [48, 0]
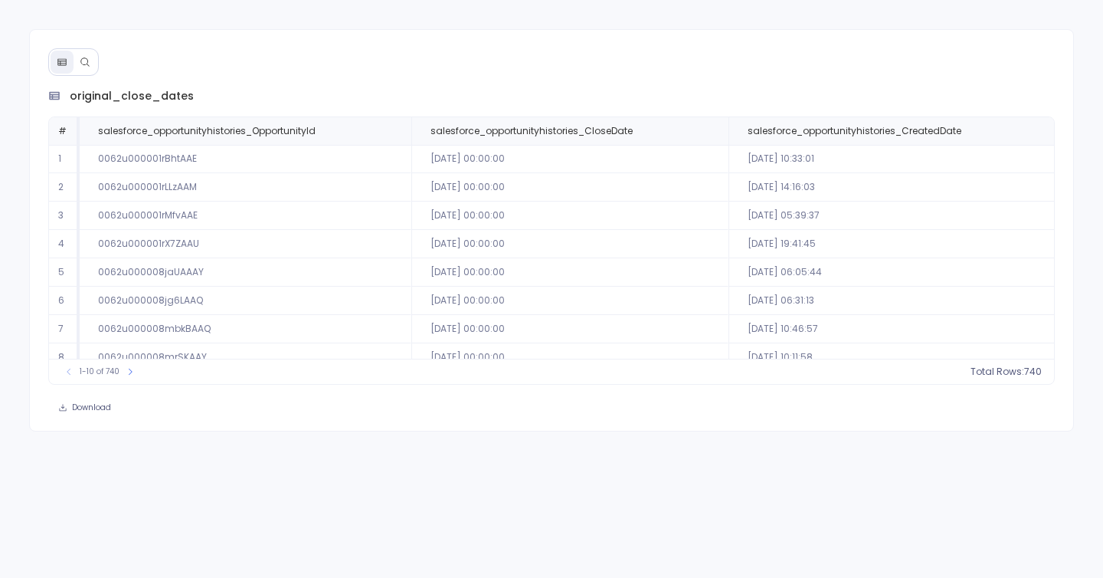
click at [77, 65] on button at bounding box center [85, 62] width 23 height 23
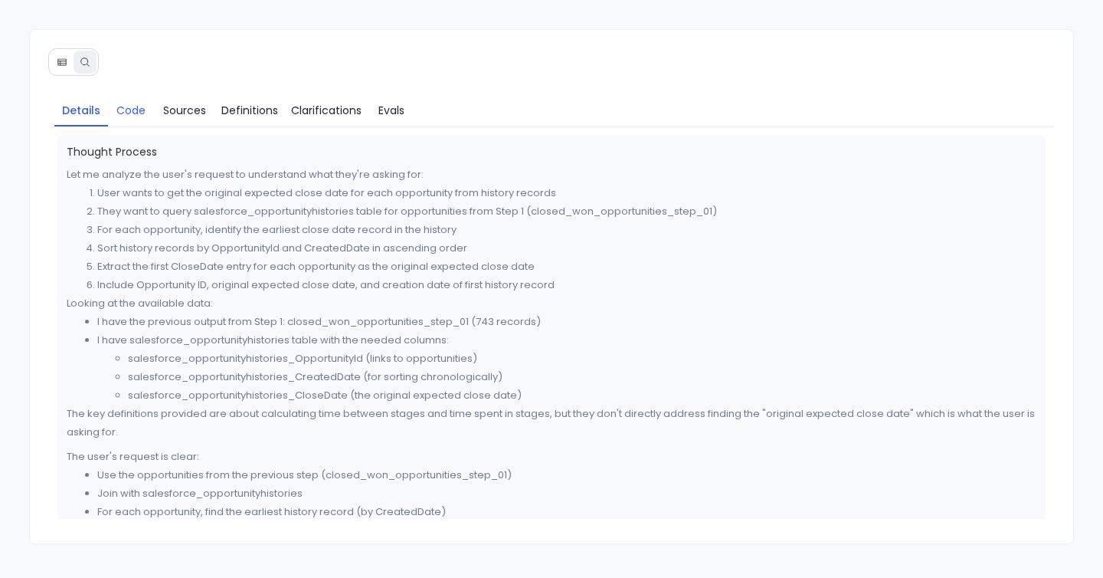
click at [133, 110] on span "Code" at bounding box center [130, 110] width 29 height 17
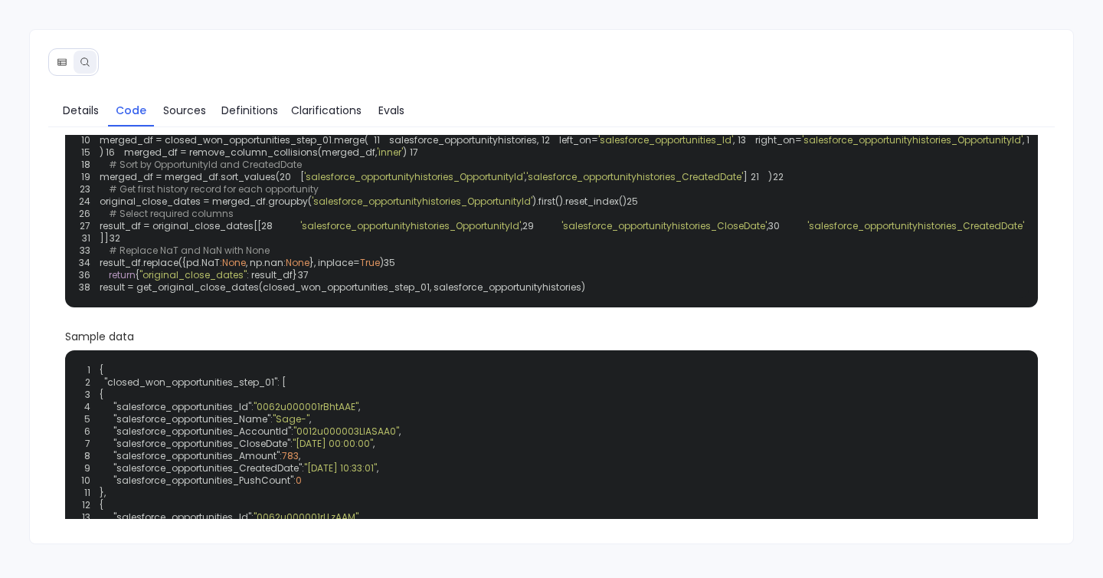
scroll to position [106, 0]
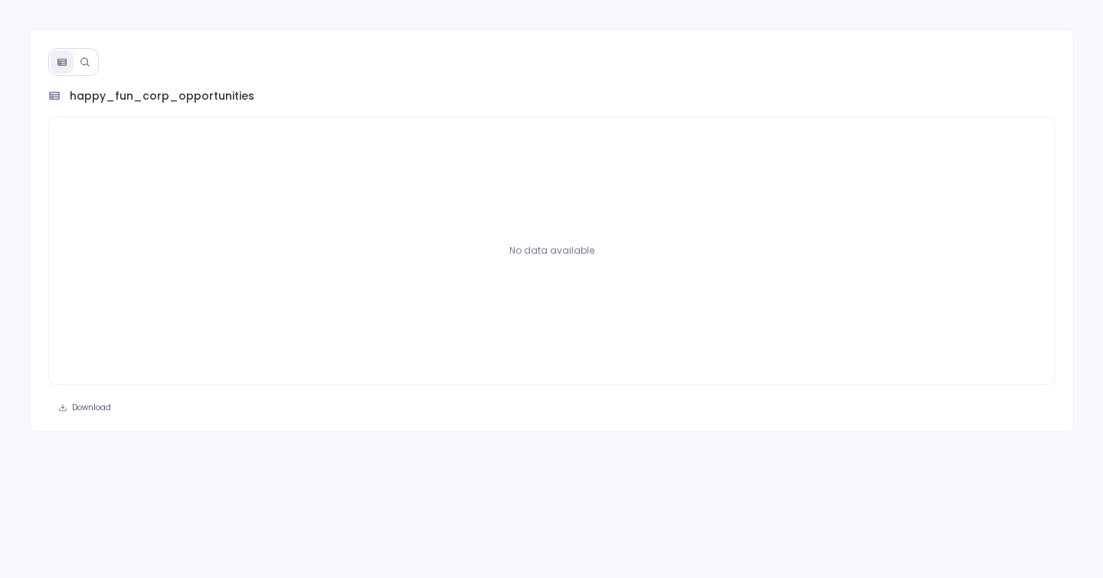
click at [87, 59] on icon at bounding box center [85, 62] width 11 height 11
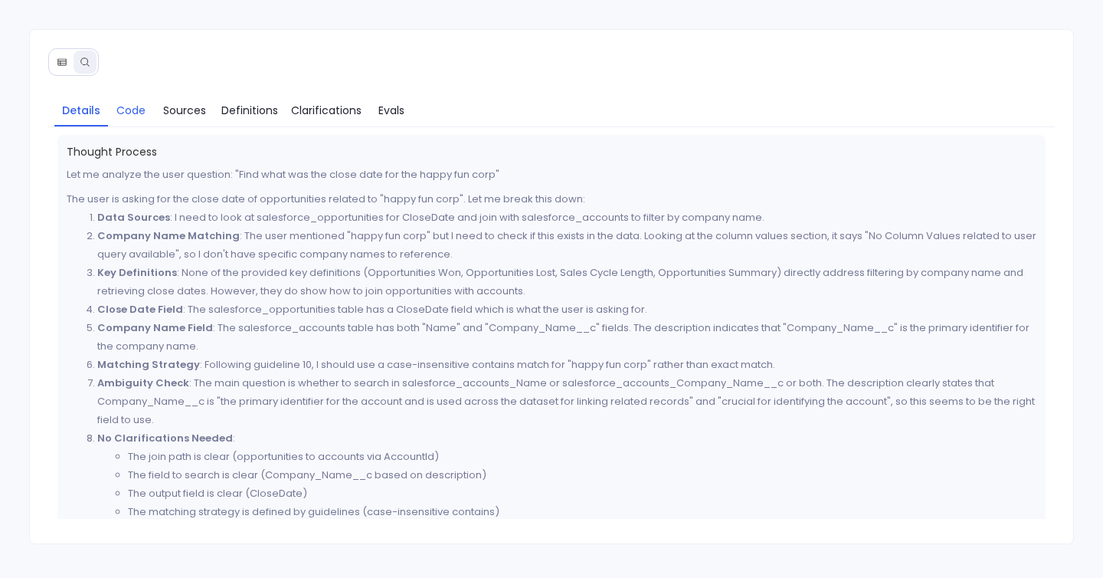
click at [139, 103] on span "Code" at bounding box center [130, 110] width 29 height 17
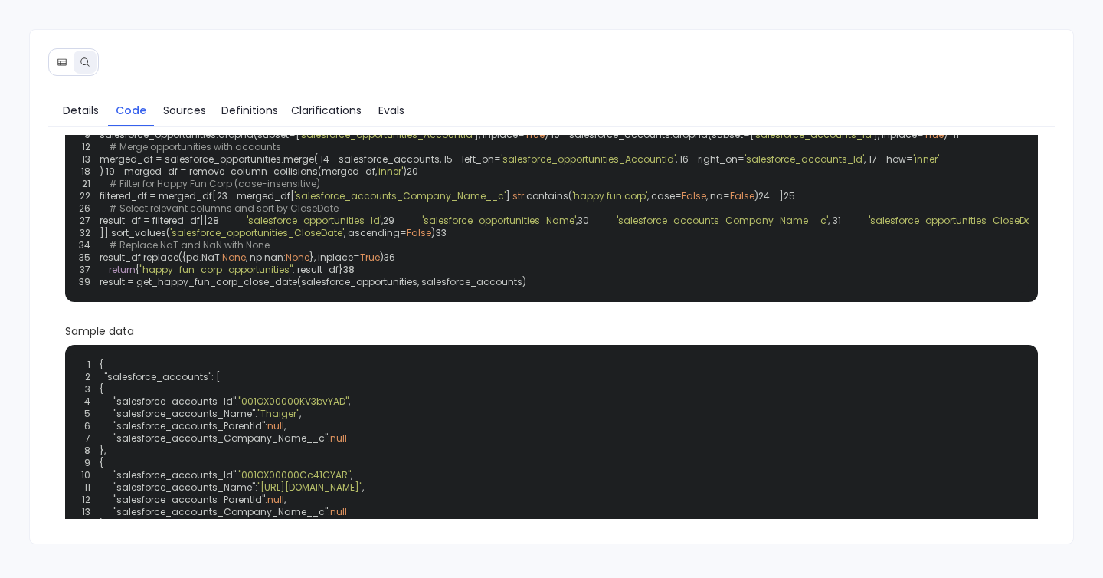
scroll to position [114, 0]
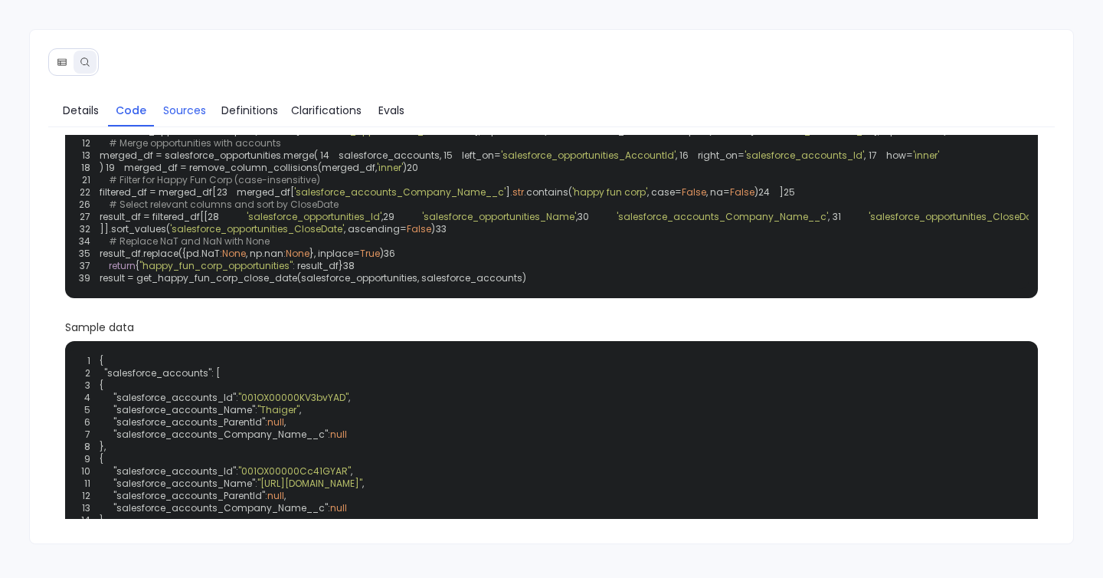
click at [188, 116] on span "Sources" at bounding box center [184, 110] width 43 height 17
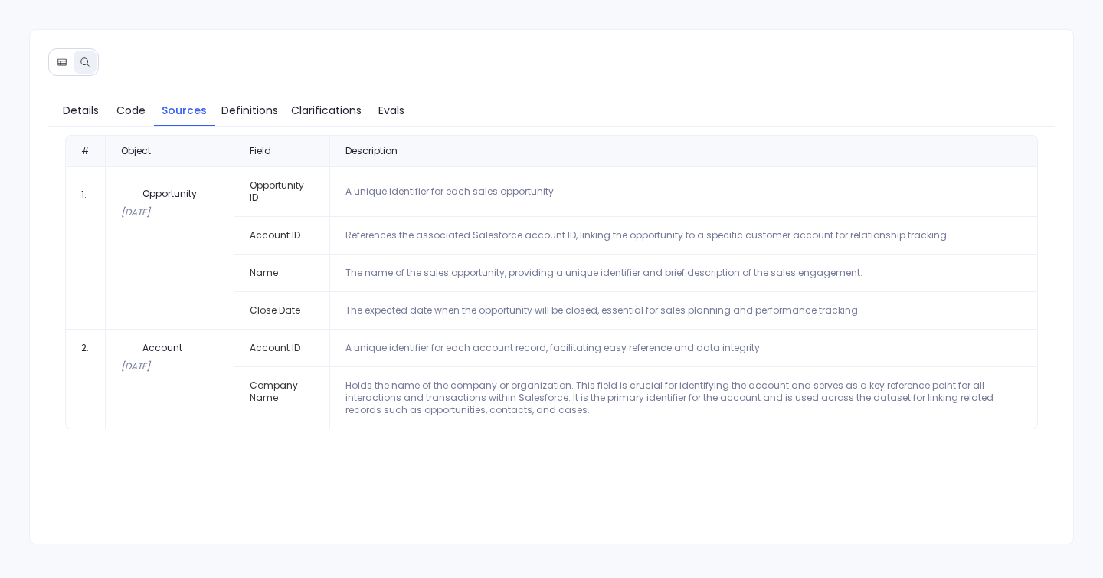
scroll to position [0, 0]
click at [104, 111] on link "Details" at bounding box center [81, 110] width 54 height 32
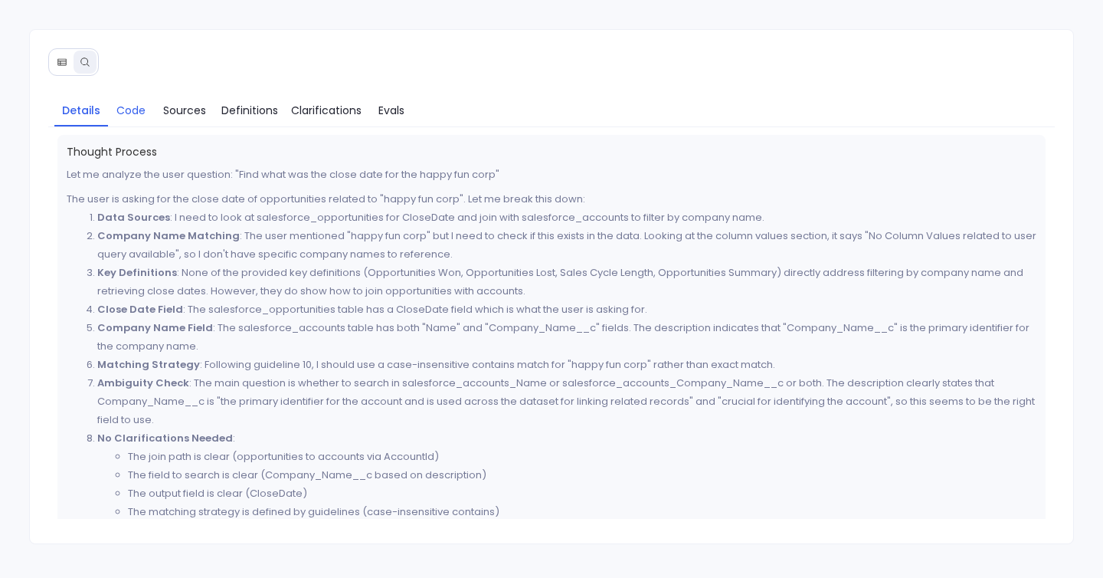
click at [143, 122] on link "Code" at bounding box center [131, 110] width 46 height 32
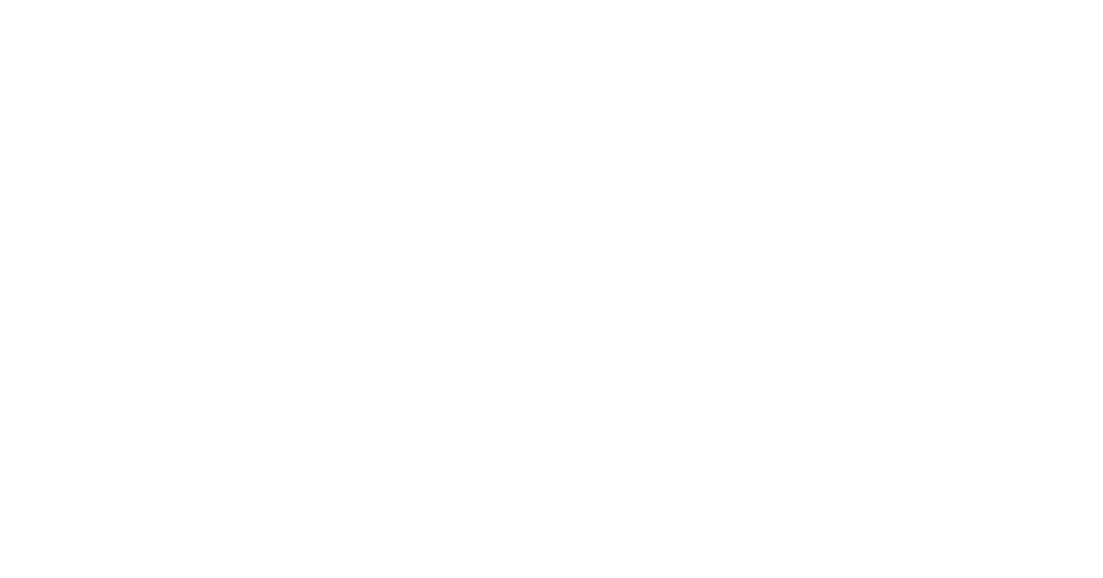
click at [34, 0] on html at bounding box center [551, 0] width 1103 height 0
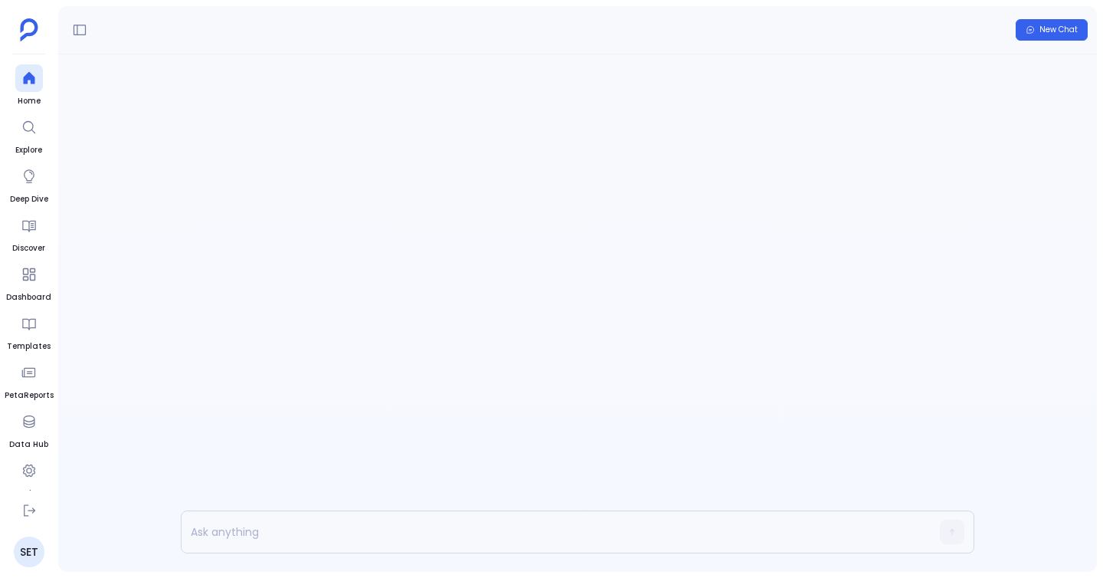
click at [31, 67] on div at bounding box center [29, 78] width 28 height 28
click at [277, 195] on p at bounding box center [552, 193] width 694 height 40
click at [337, 195] on p "give me the list of all companies present" at bounding box center [544, 193] width 678 height 40
click at [457, 202] on p "give me the list of all companies present" at bounding box center [544, 193] width 678 height 40
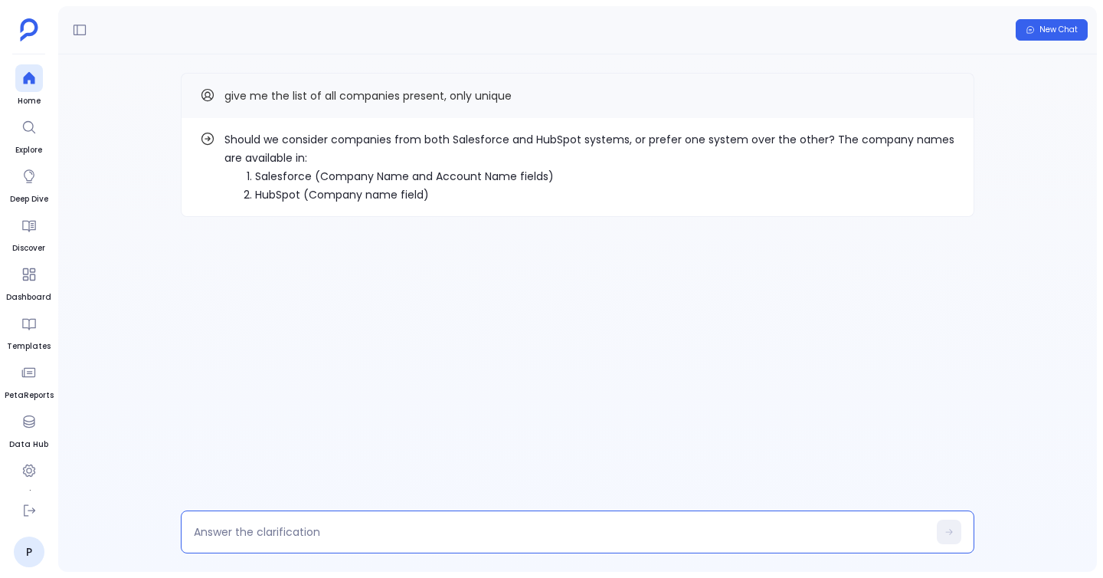
click at [294, 535] on textarea at bounding box center [561, 531] width 734 height 15
type textarea "option 1"
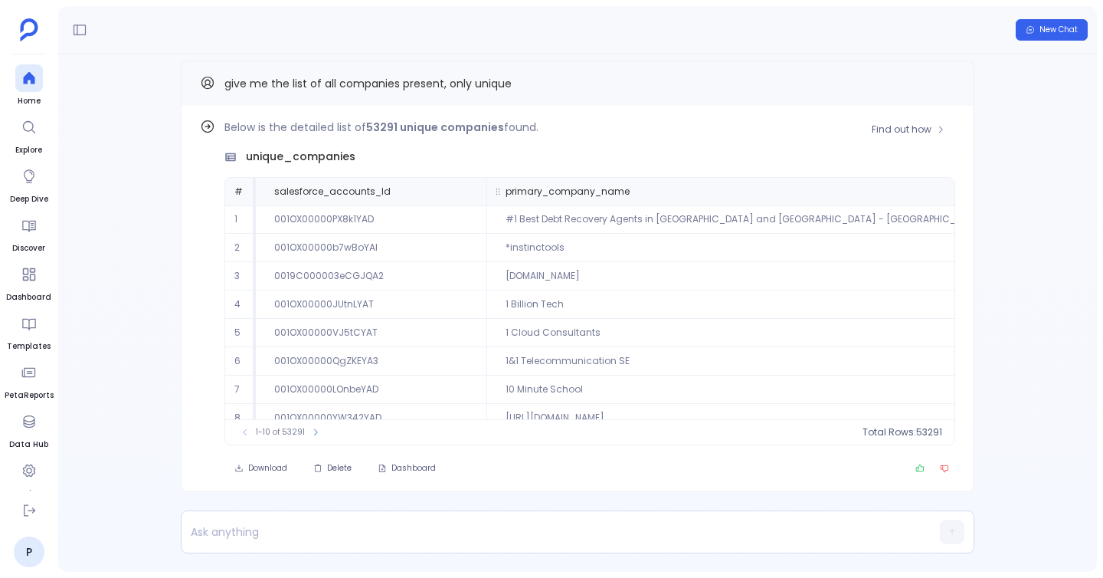
click at [981, 192] on icon at bounding box center [984, 192] width 6 height 4
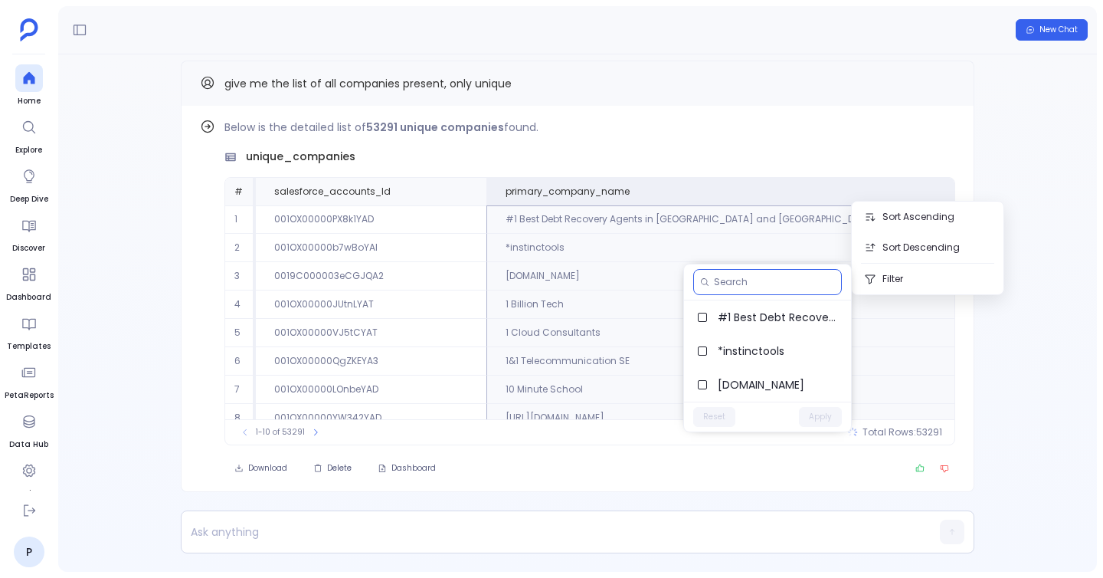
click at [794, 279] on input at bounding box center [774, 282] width 121 height 12
type input "happy"
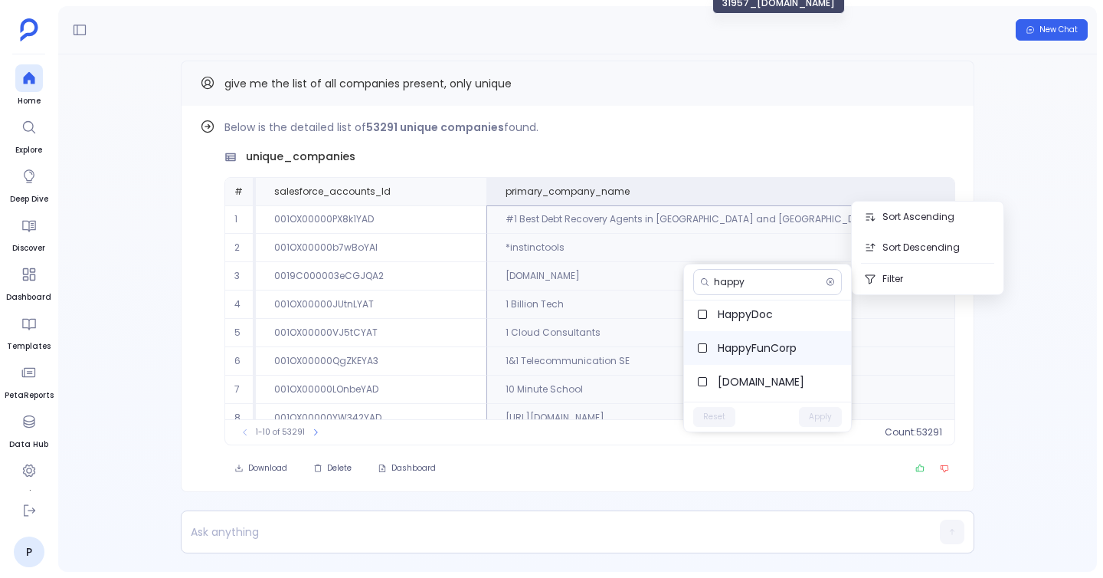
click at [771, 343] on span "HappyFunCorp" at bounding box center [778, 347] width 121 height 15
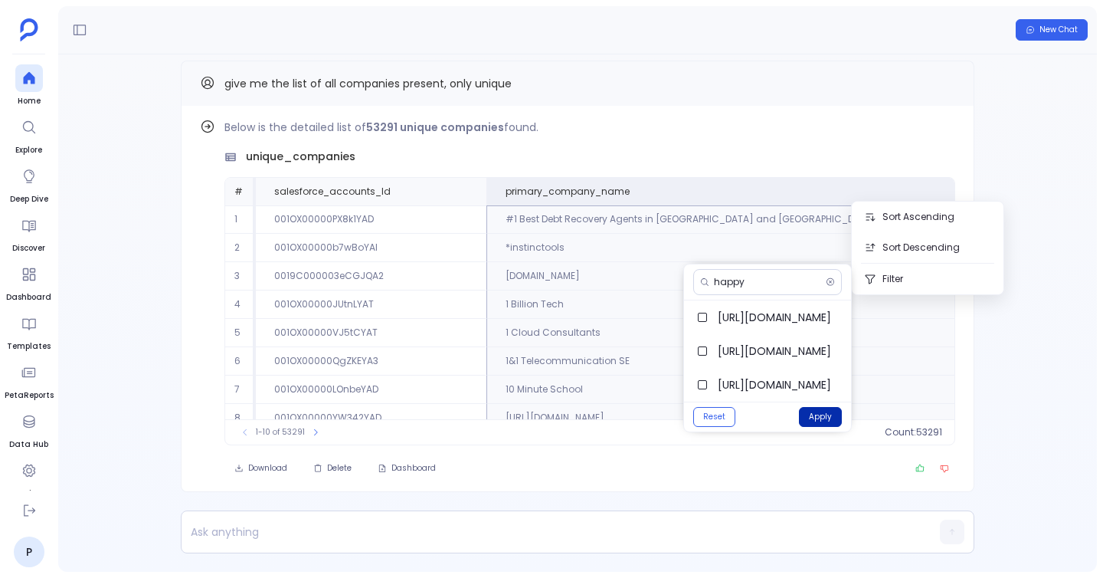
click at [812, 418] on button "Apply" at bounding box center [820, 417] width 43 height 20
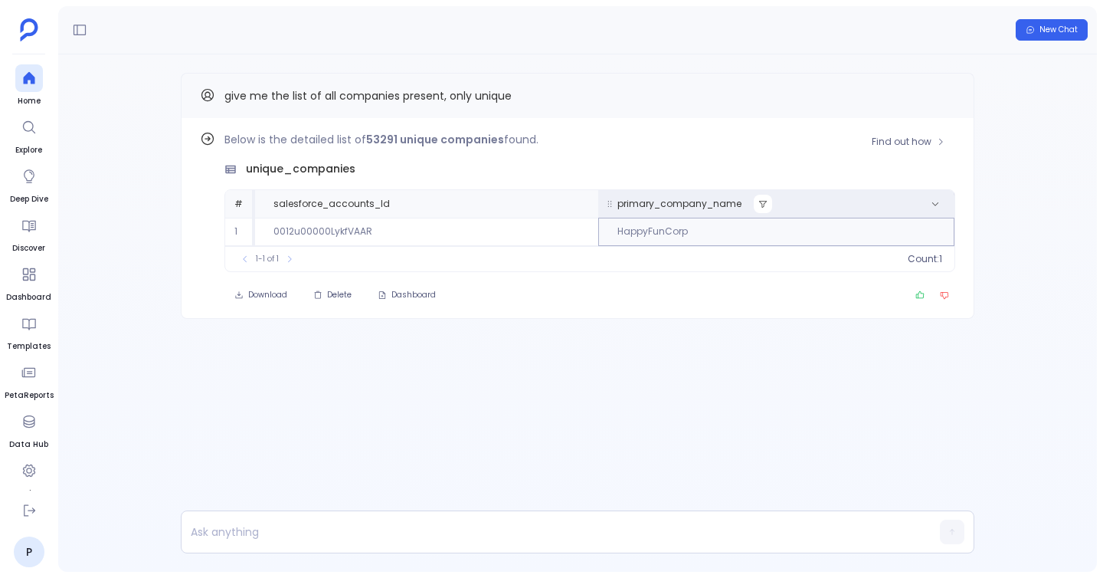
click at [758, 205] on icon at bounding box center [762, 203] width 9 height 9
click at [779, 329] on span "HappyFunCorp" at bounding box center [786, 329] width 121 height 15
click at [814, 362] on button "Apply" at bounding box center [828, 362] width 43 height 20
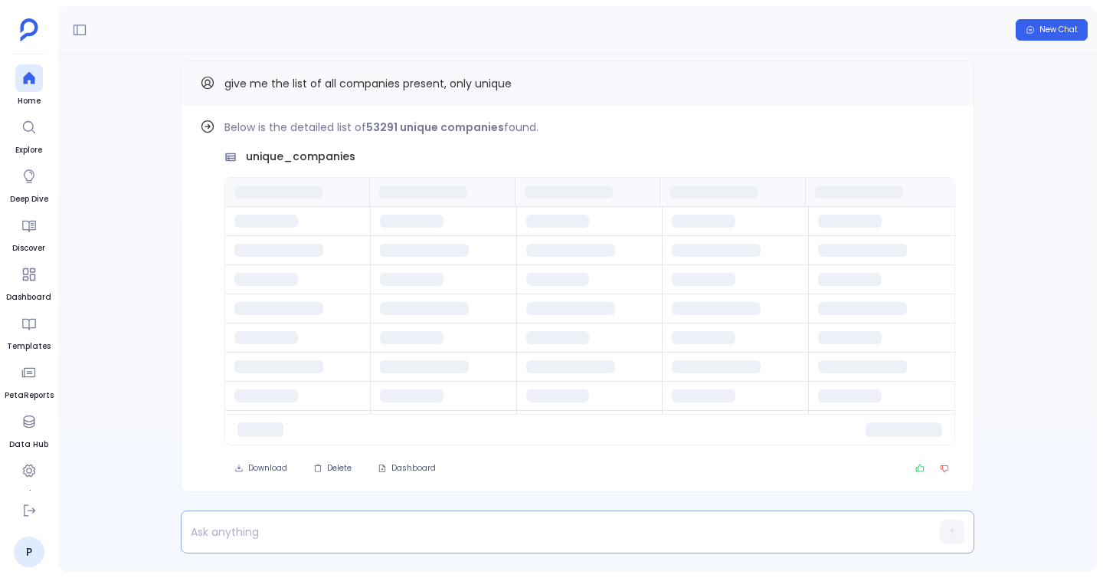
click at [434, 535] on p at bounding box center [548, 531] width 733 height 21
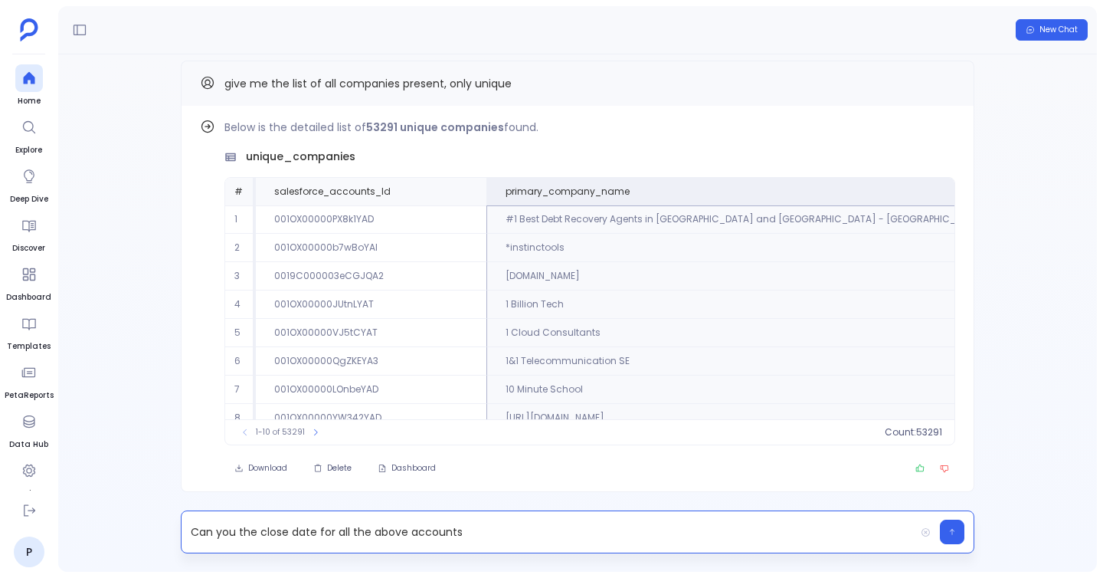
click at [254, 523] on p "Can you the close date for all the above accounts" at bounding box center [548, 531] width 733 height 21
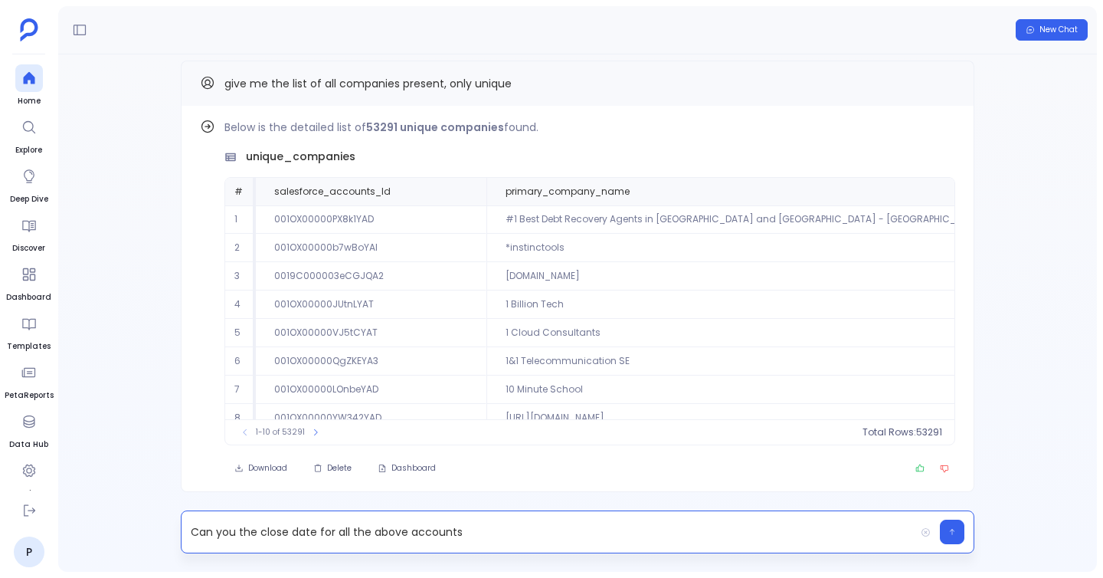
click at [241, 529] on p "Can you the close date for all the above accounts" at bounding box center [548, 531] width 733 height 21
click at [242, 528] on p "Can you the close date for all the above accounts" at bounding box center [548, 531] width 733 height 21
click at [490, 529] on p "Can you add the close date for all the above accounts" at bounding box center [548, 531] width 733 height 21
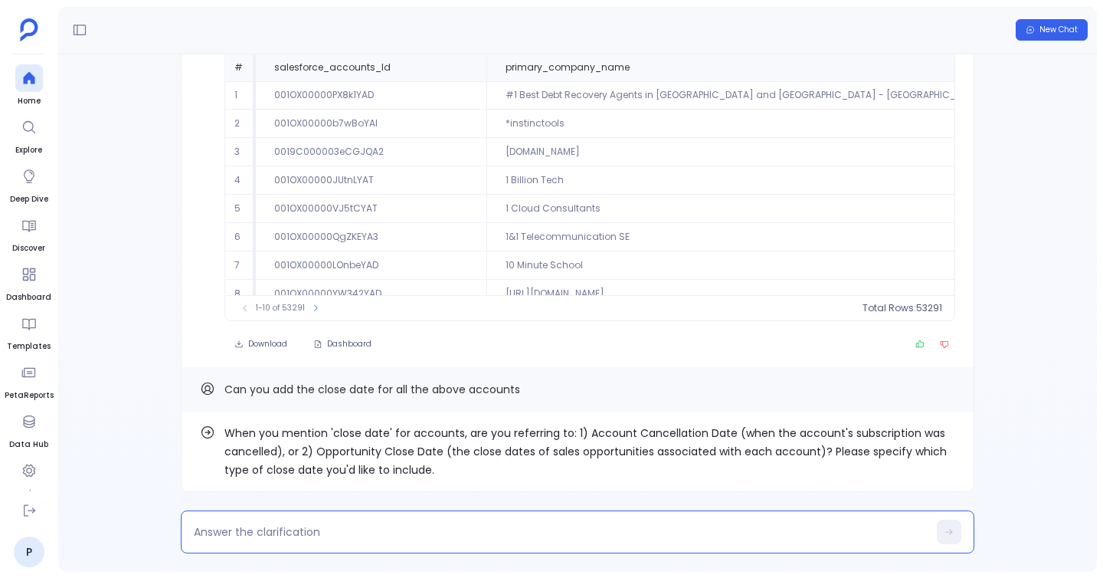
click at [388, 530] on textarea at bounding box center [561, 531] width 734 height 15
type textarea "option 2"
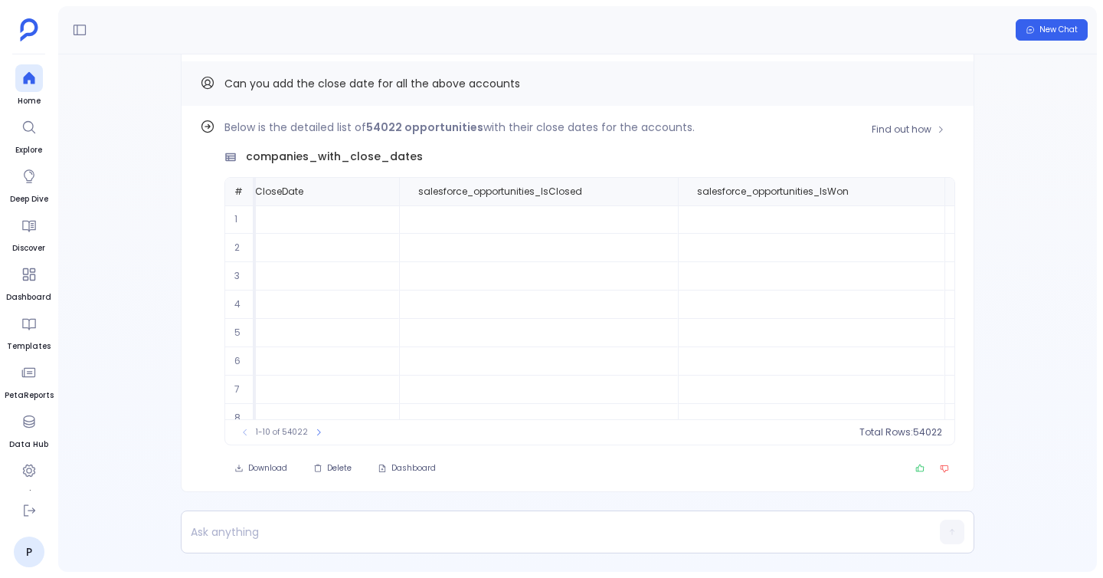
scroll to position [0, 696]
click at [665, 195] on button at bounding box center [665, 191] width 18 height 18
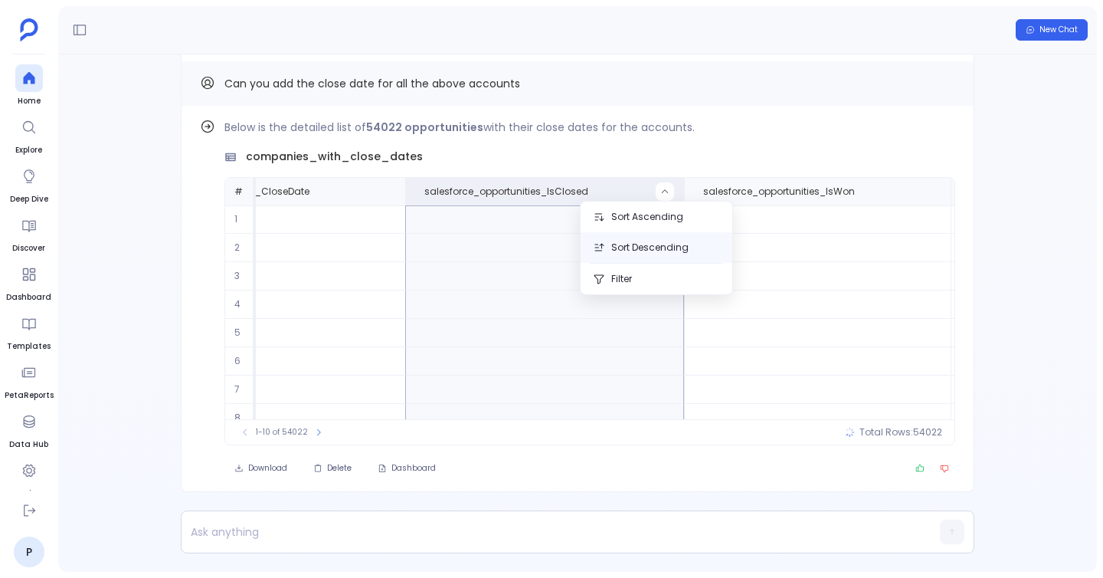
click at [639, 252] on button "Sort Descending" at bounding box center [657, 247] width 152 height 31
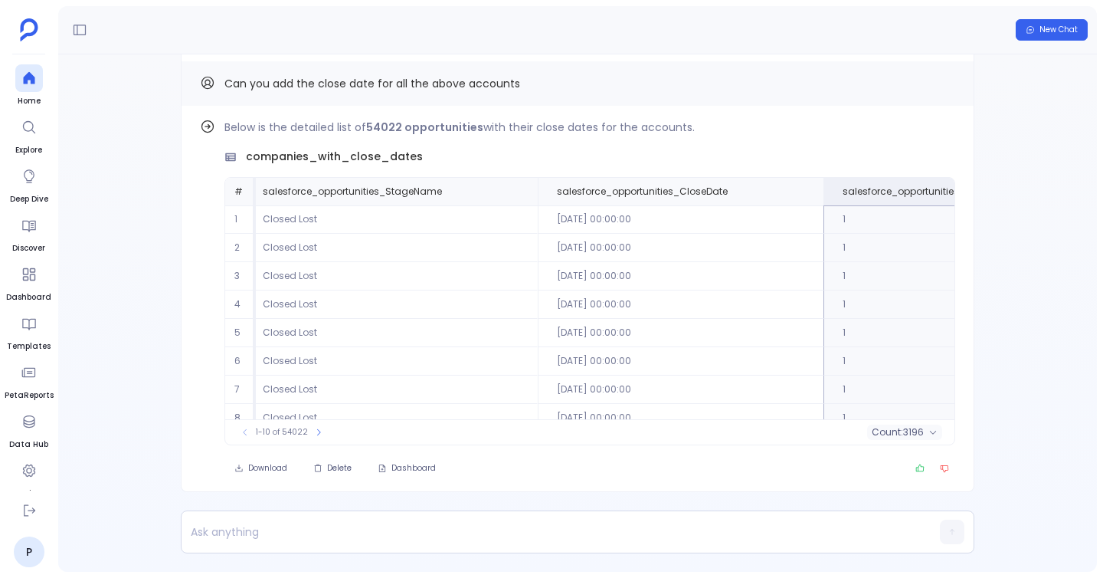
scroll to position [0, 398]
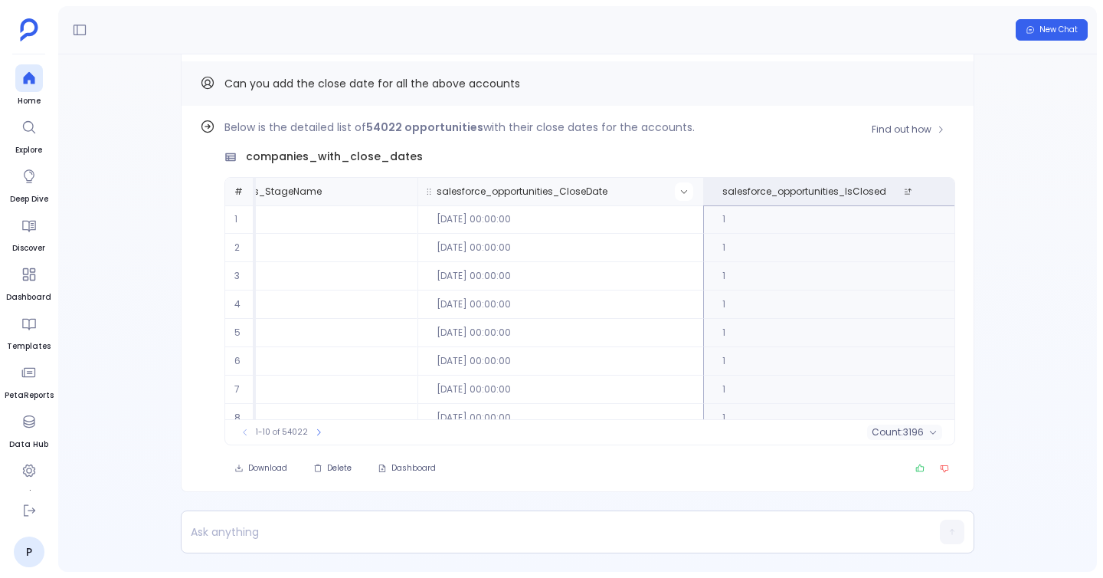
click at [680, 191] on icon at bounding box center [684, 191] width 9 height 9
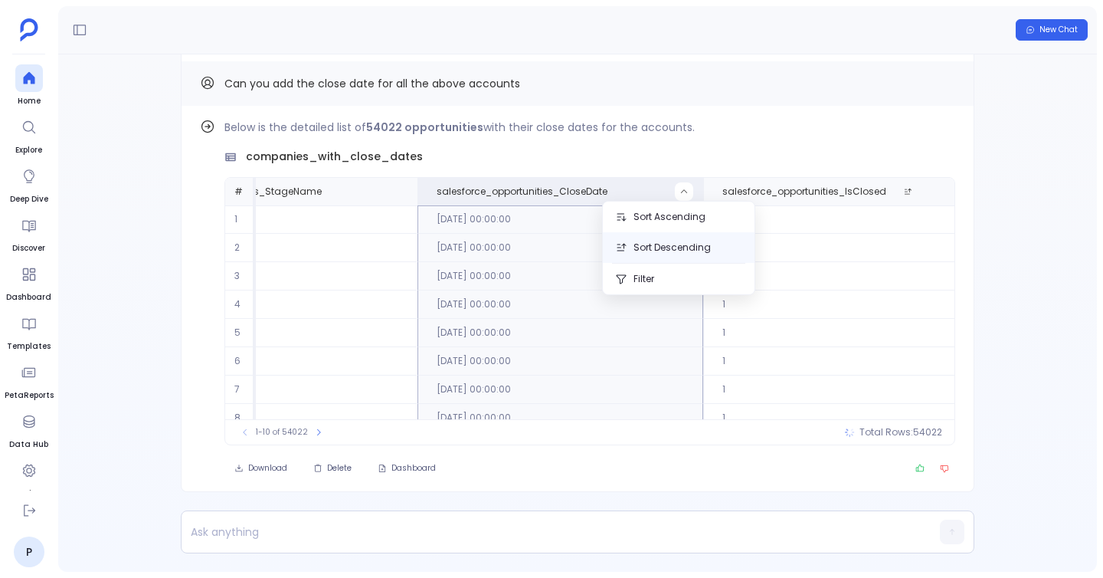
click at [663, 254] on button "Sort Descending" at bounding box center [679, 247] width 152 height 31
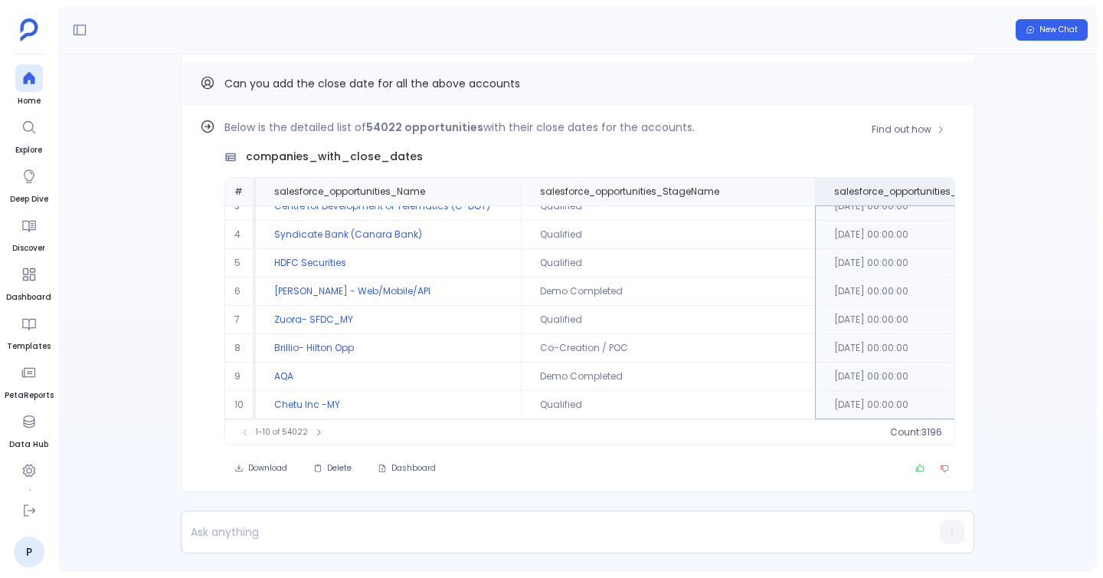
scroll to position [0, 0]
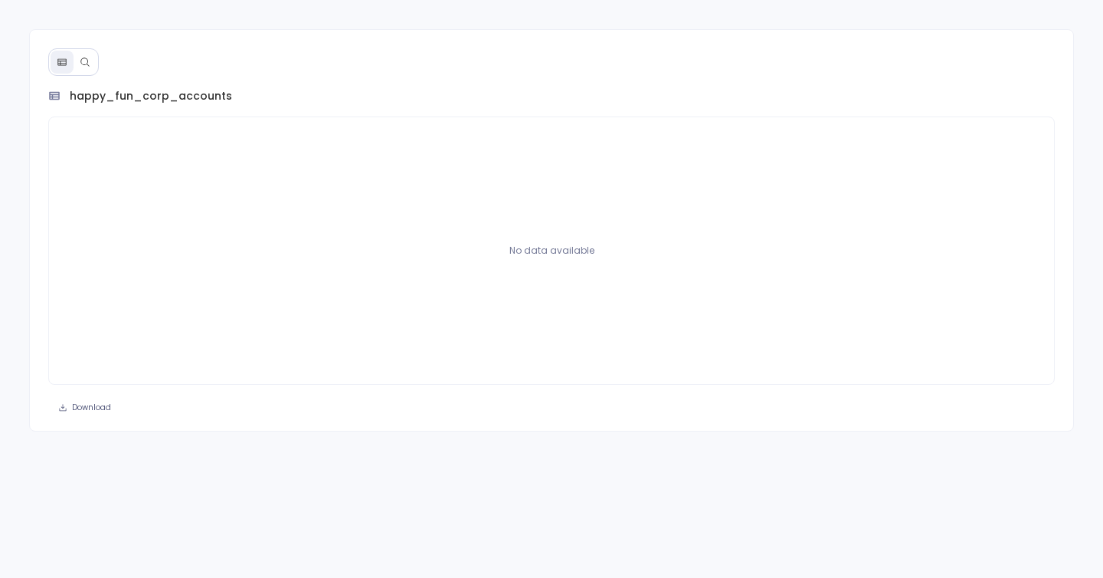
click at [84, 68] on button at bounding box center [85, 62] width 23 height 23
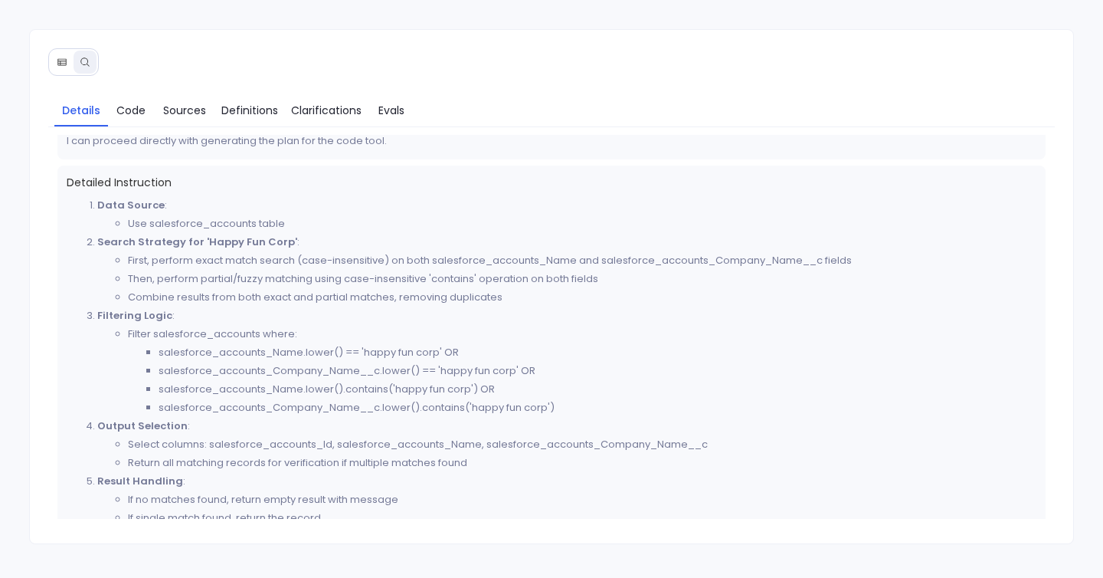
scroll to position [483, 0]
click at [127, 106] on span "Code" at bounding box center [130, 110] width 29 height 17
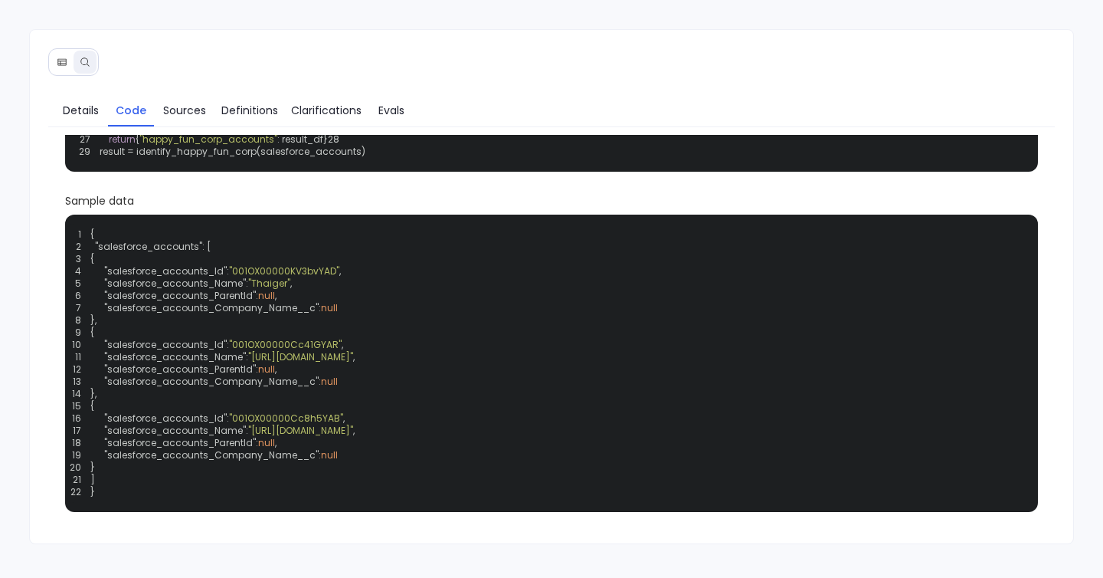
scroll to position [0, 0]
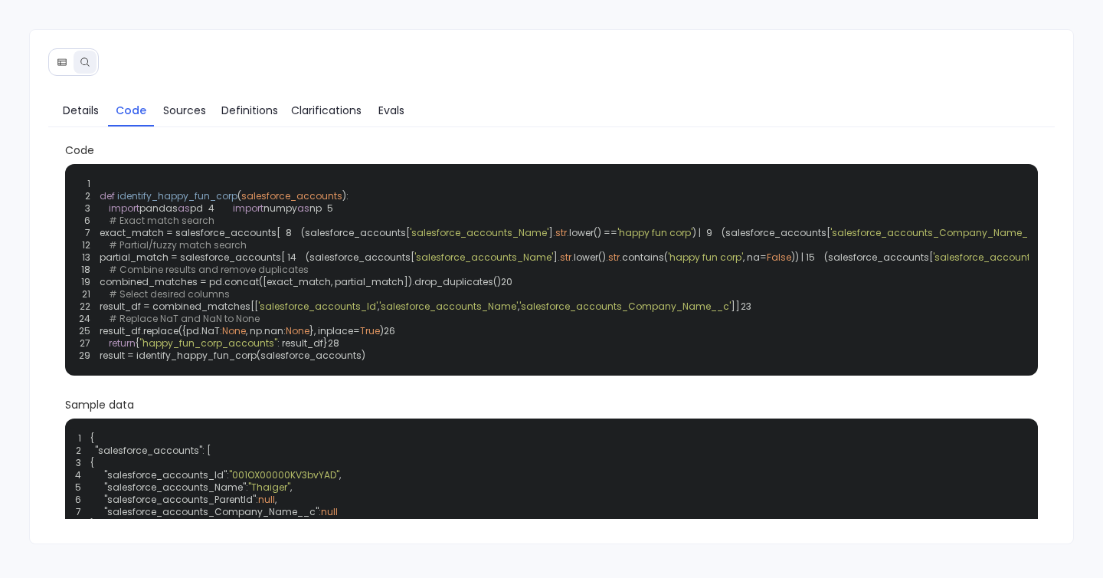
click at [72, 66] on button at bounding box center [62, 62] width 23 height 23
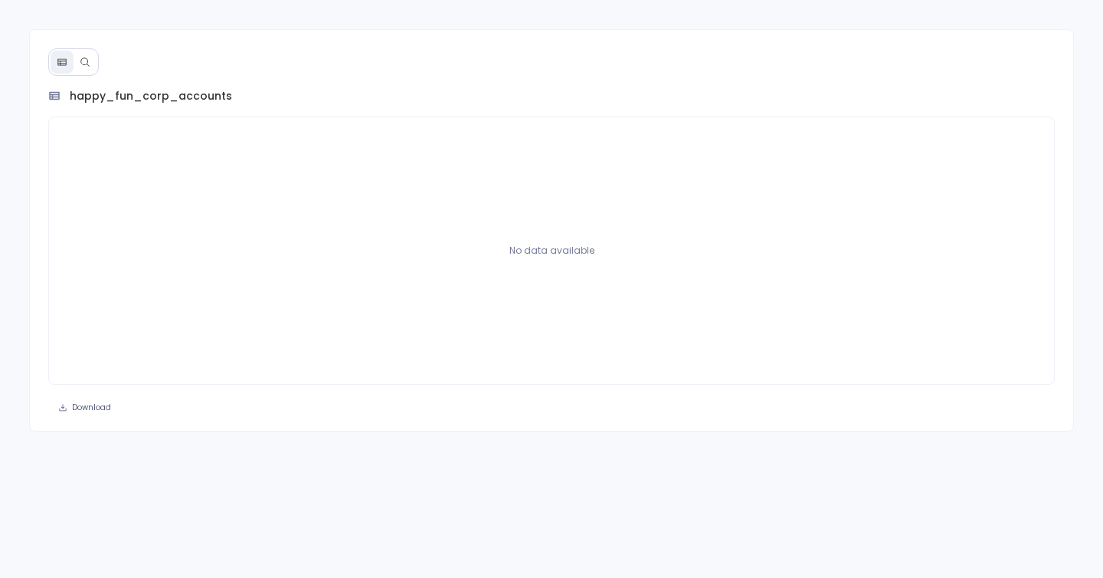
click at [89, 61] on icon at bounding box center [85, 62] width 11 height 11
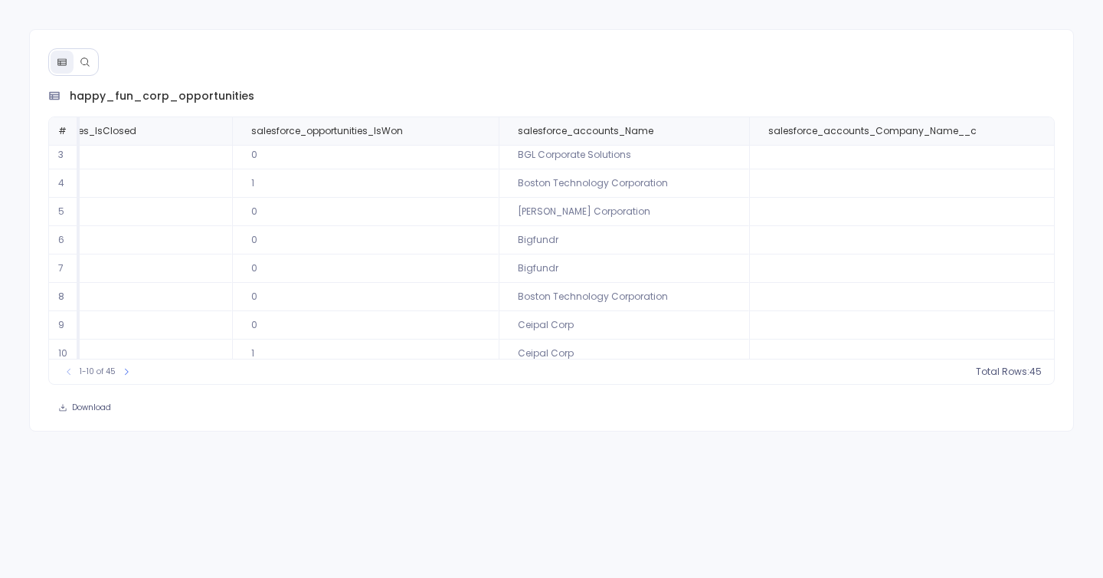
scroll to position [74, 1493]
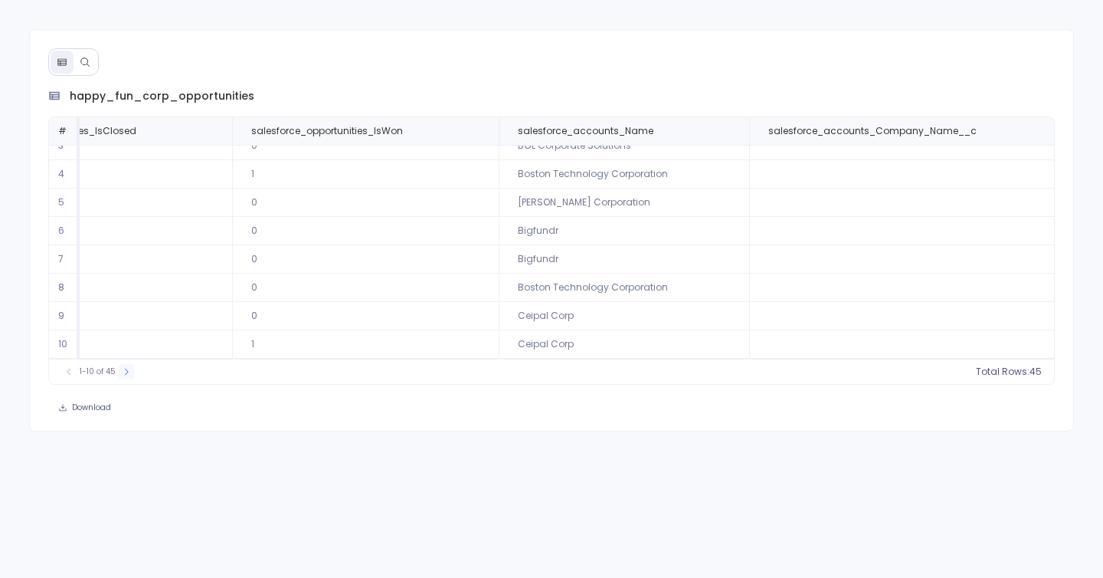
click at [120, 375] on button at bounding box center [126, 371] width 15 height 15
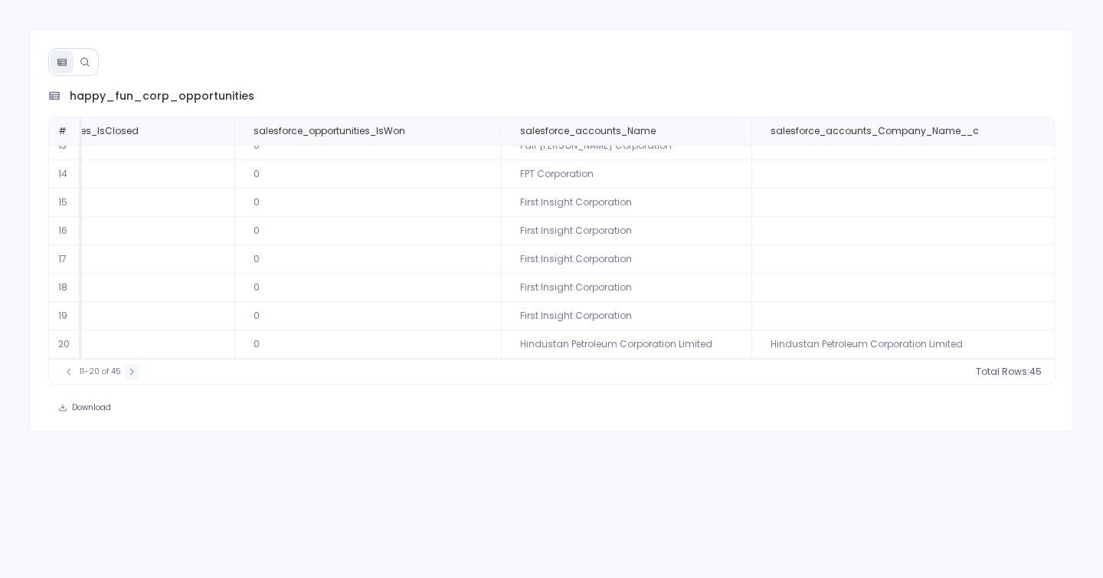
click at [120, 375] on div "11-20 of 45" at bounding box center [100, 371] width 93 height 15
click at [133, 368] on icon at bounding box center [131, 371] width 9 height 9
click at [133, 368] on icon at bounding box center [133, 371] width 9 height 9
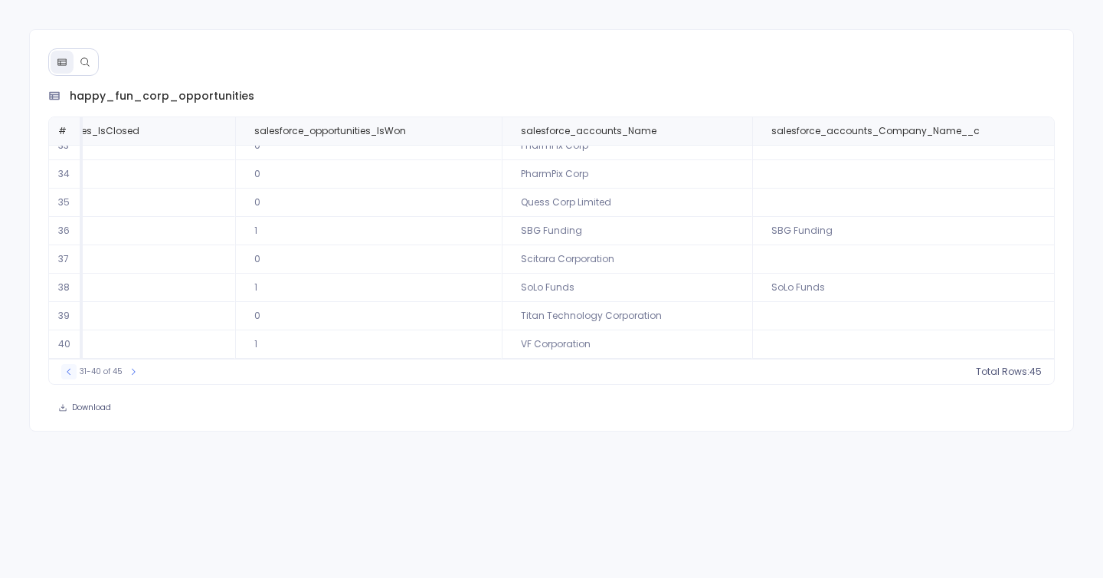
click at [70, 377] on button at bounding box center [68, 371] width 15 height 15
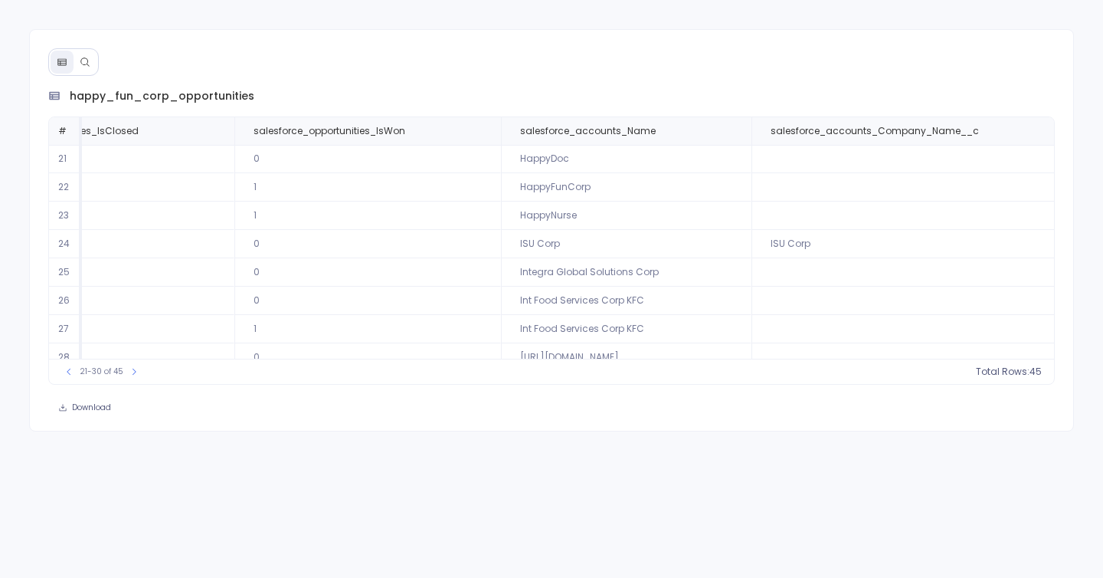
click at [513, 183] on td "HappyFunCorp" at bounding box center [626, 187] width 251 height 28
drag, startPoint x: 609, startPoint y: 190, endPoint x: 425, endPoint y: 190, distance: 183.9
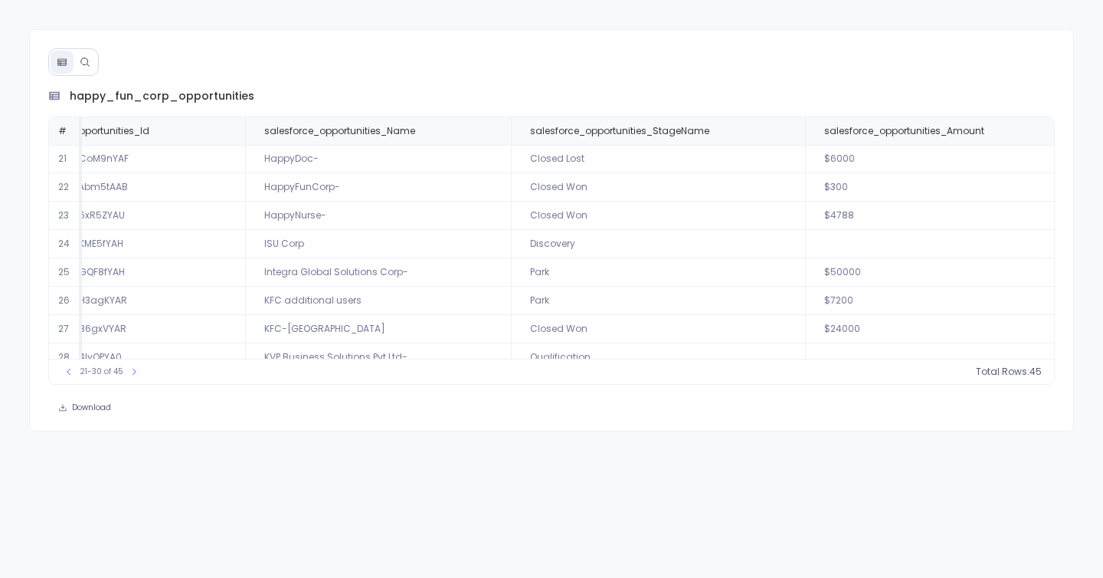
scroll to position [0, 0]
